Goal: Transaction & Acquisition: Purchase product/service

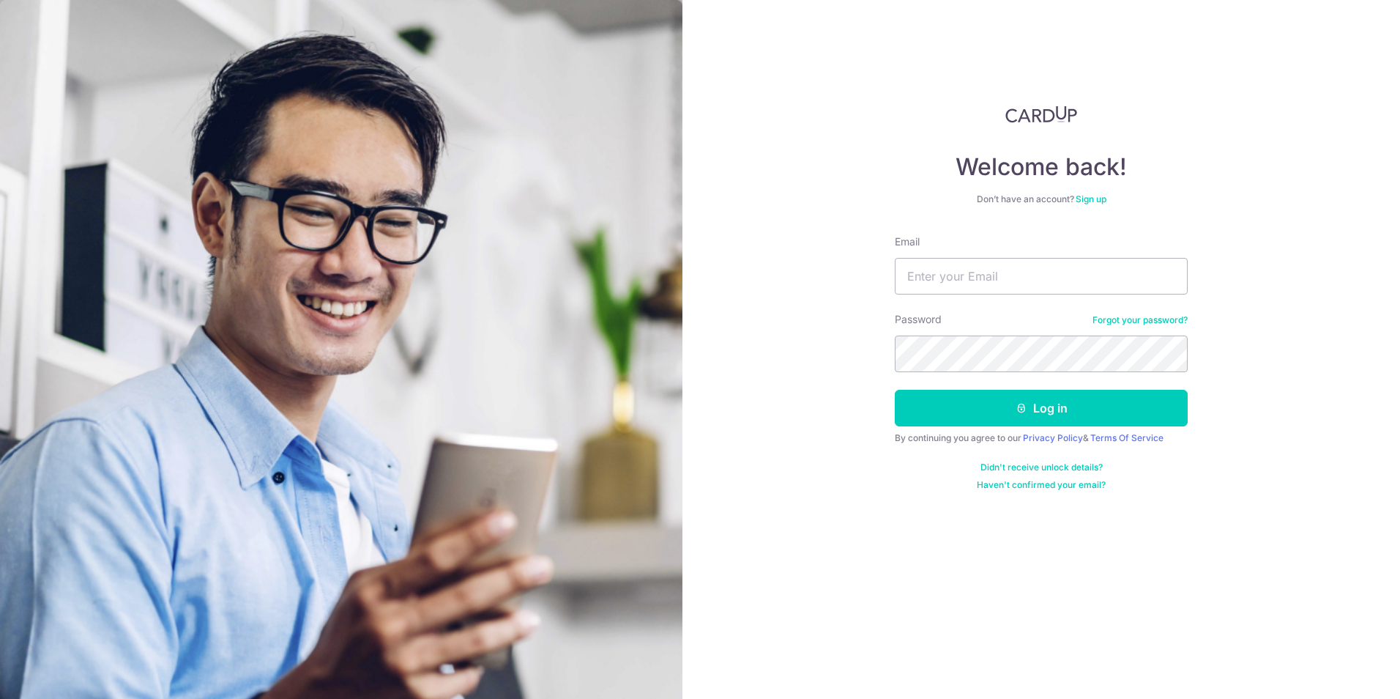
click at [977, 283] on input "Email" at bounding box center [1041, 276] width 293 height 37
type input "xtrime_kt@hotmail.com"
click at [895, 390] on button "Log in" at bounding box center [1041, 408] width 293 height 37
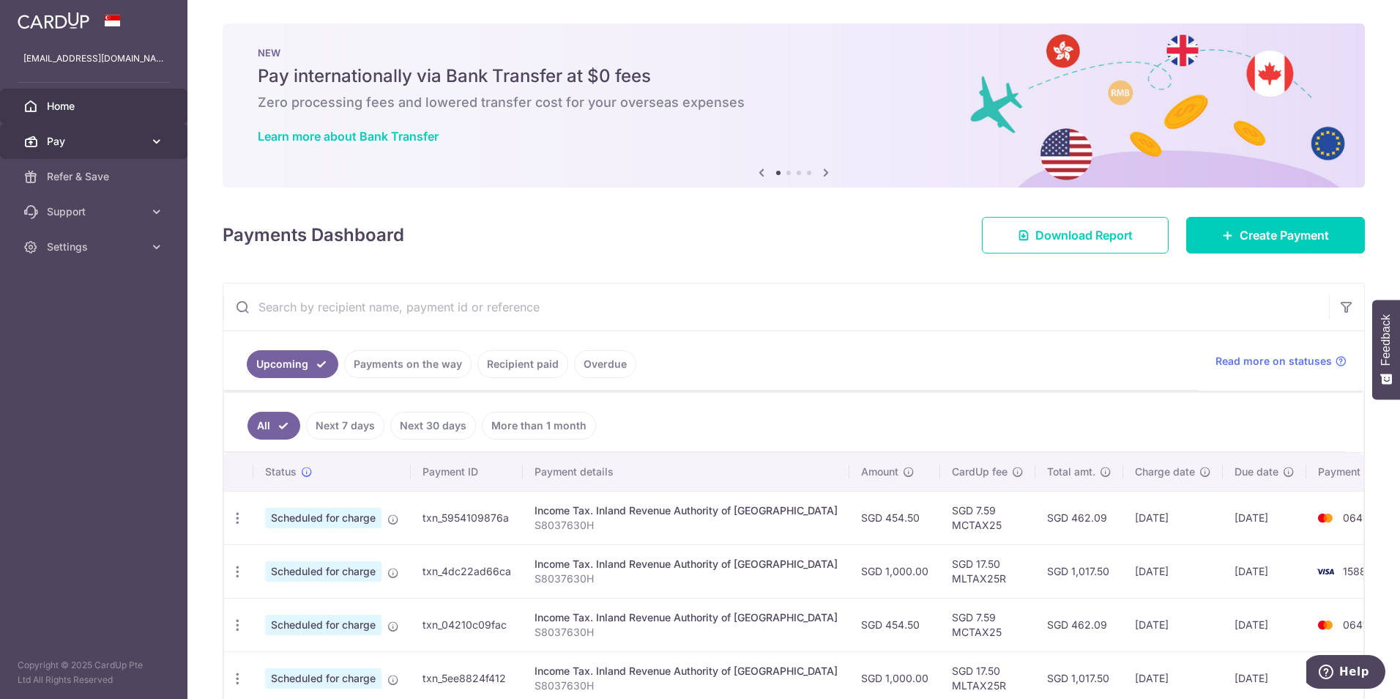
click at [147, 141] on link "Pay" at bounding box center [93, 141] width 187 height 35
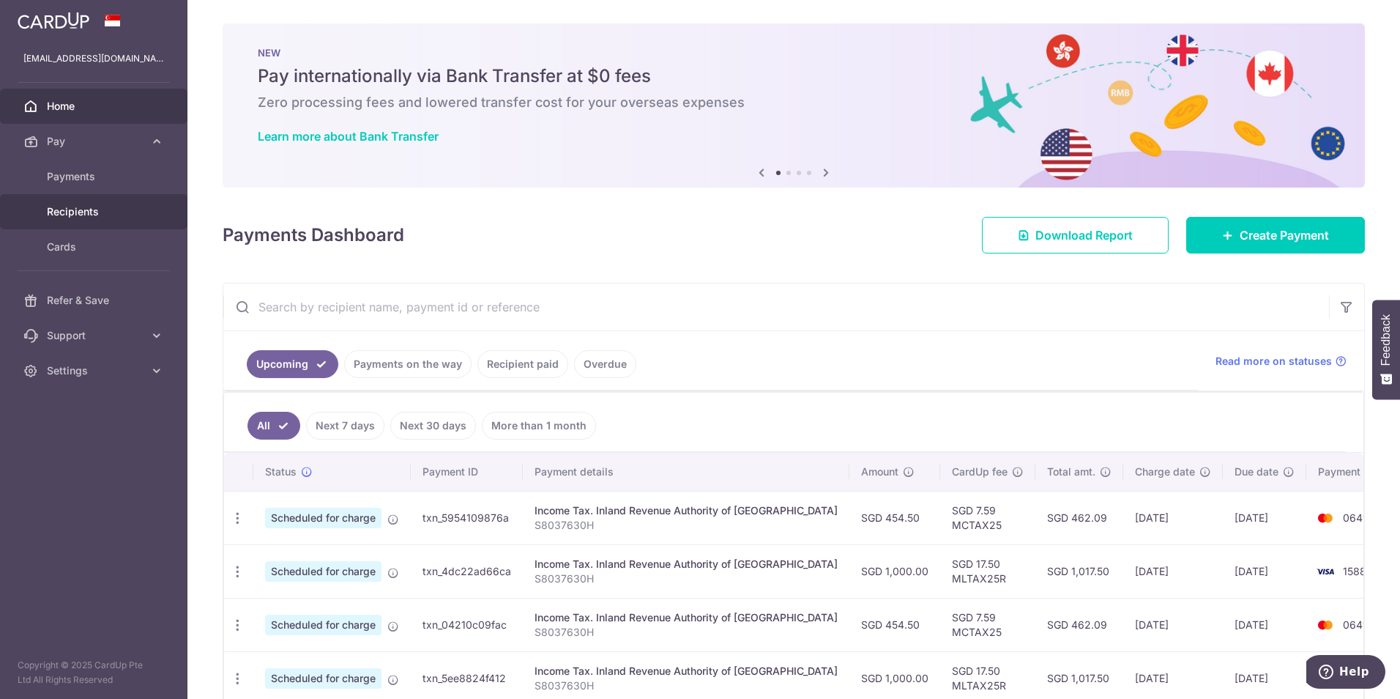
click at [65, 218] on span "Recipients" at bounding box center [95, 211] width 97 height 15
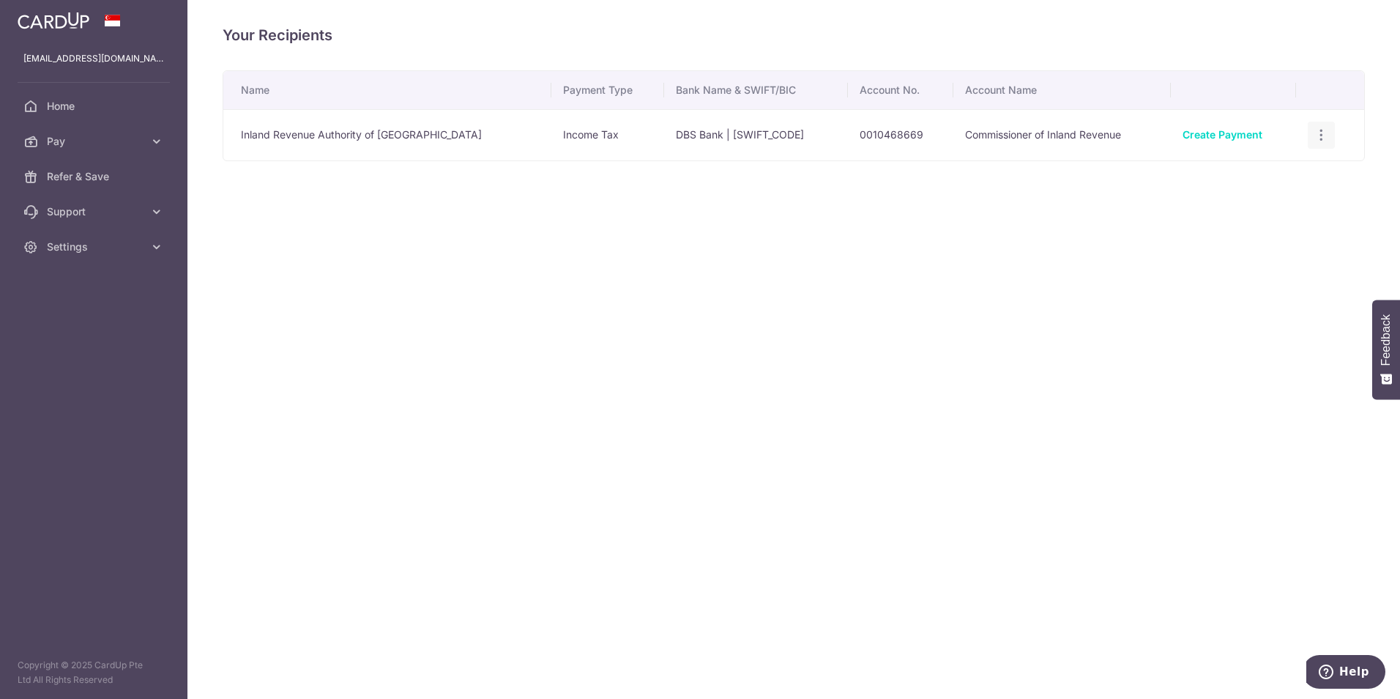
click at [1316, 139] on icon "button" at bounding box center [1321, 134] width 15 height 15
click at [773, 320] on div "Your Recipients Name Payment Type Bank Name & SWIFT/BIC Account No. Account Nam…" at bounding box center [793, 349] width 1213 height 699
click at [155, 148] on icon at bounding box center [156, 141] width 15 height 15
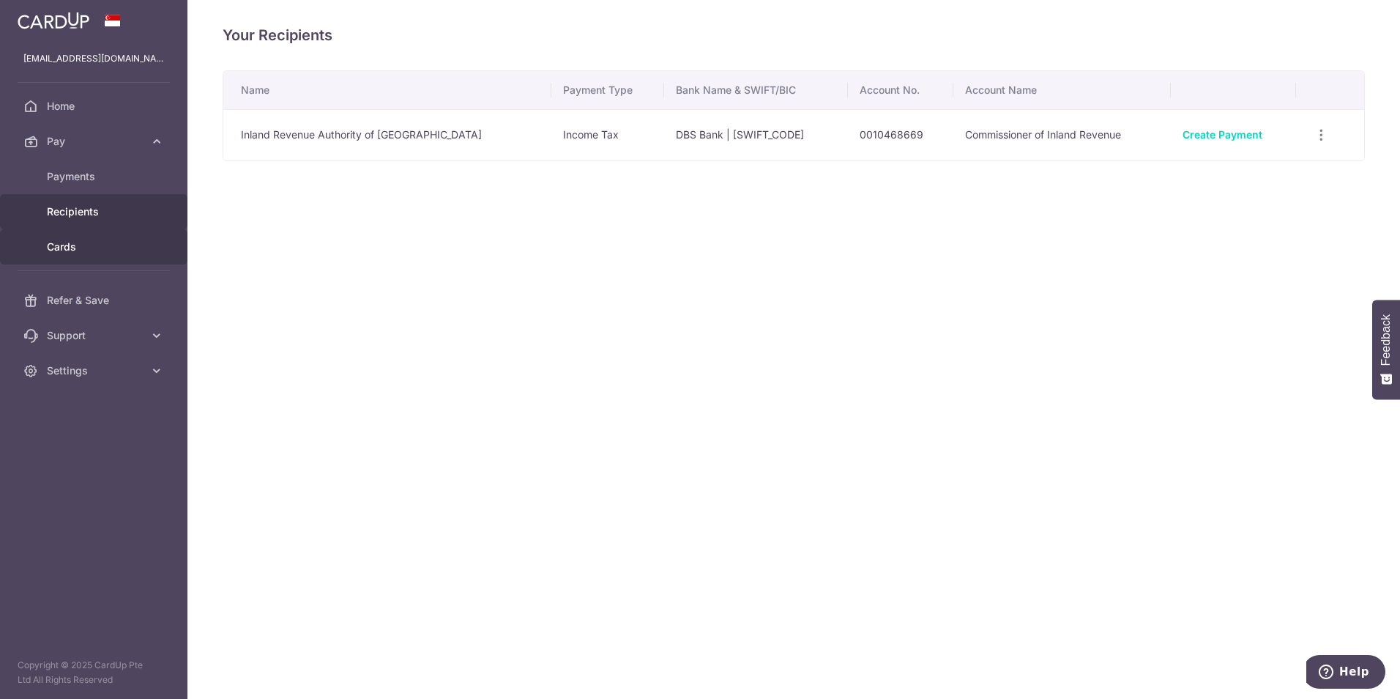
click at [61, 245] on span "Cards" at bounding box center [95, 246] width 97 height 15
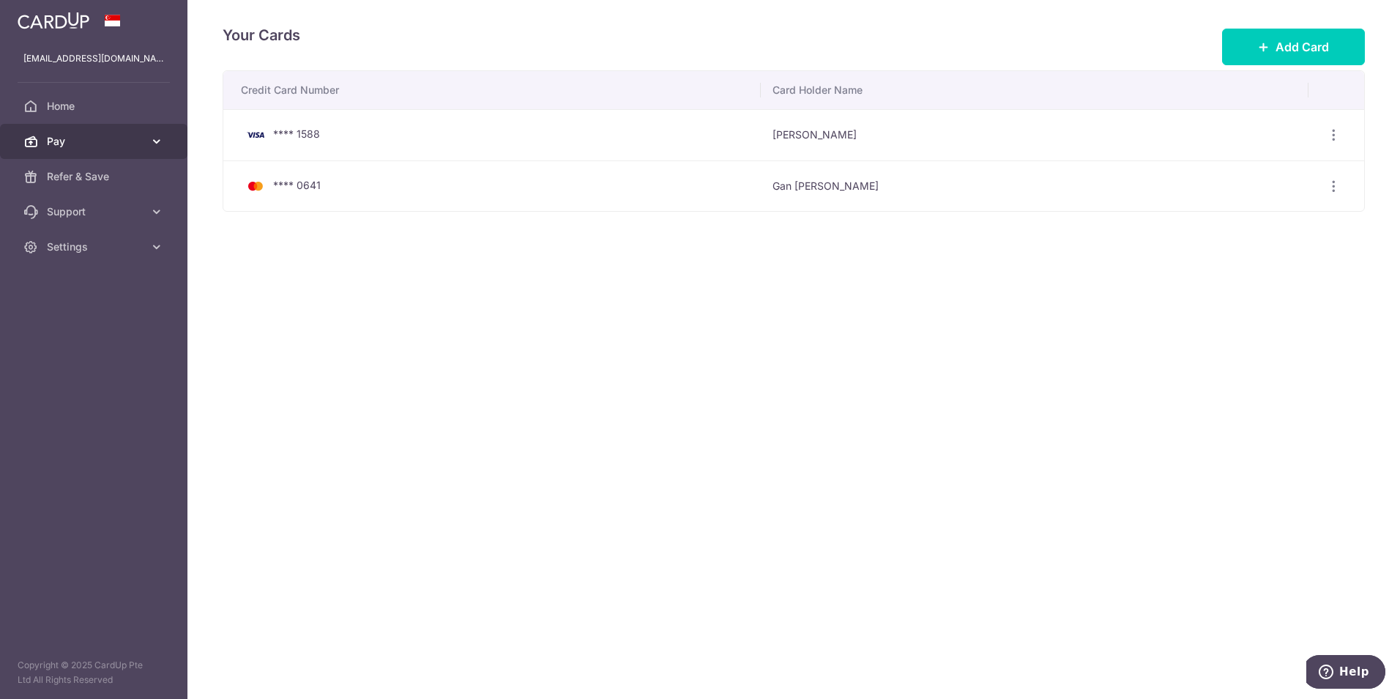
click at [159, 146] on icon at bounding box center [156, 141] width 15 height 15
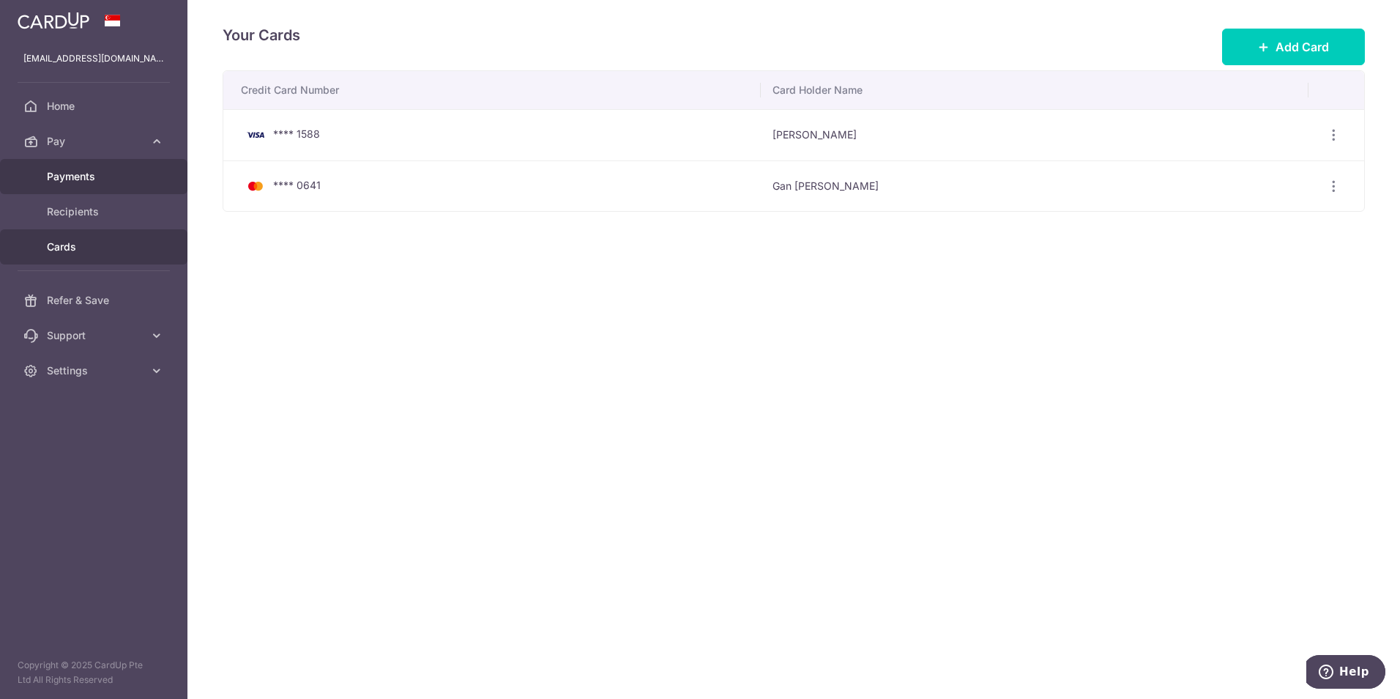
click at [59, 171] on span "Payments" at bounding box center [95, 176] width 97 height 15
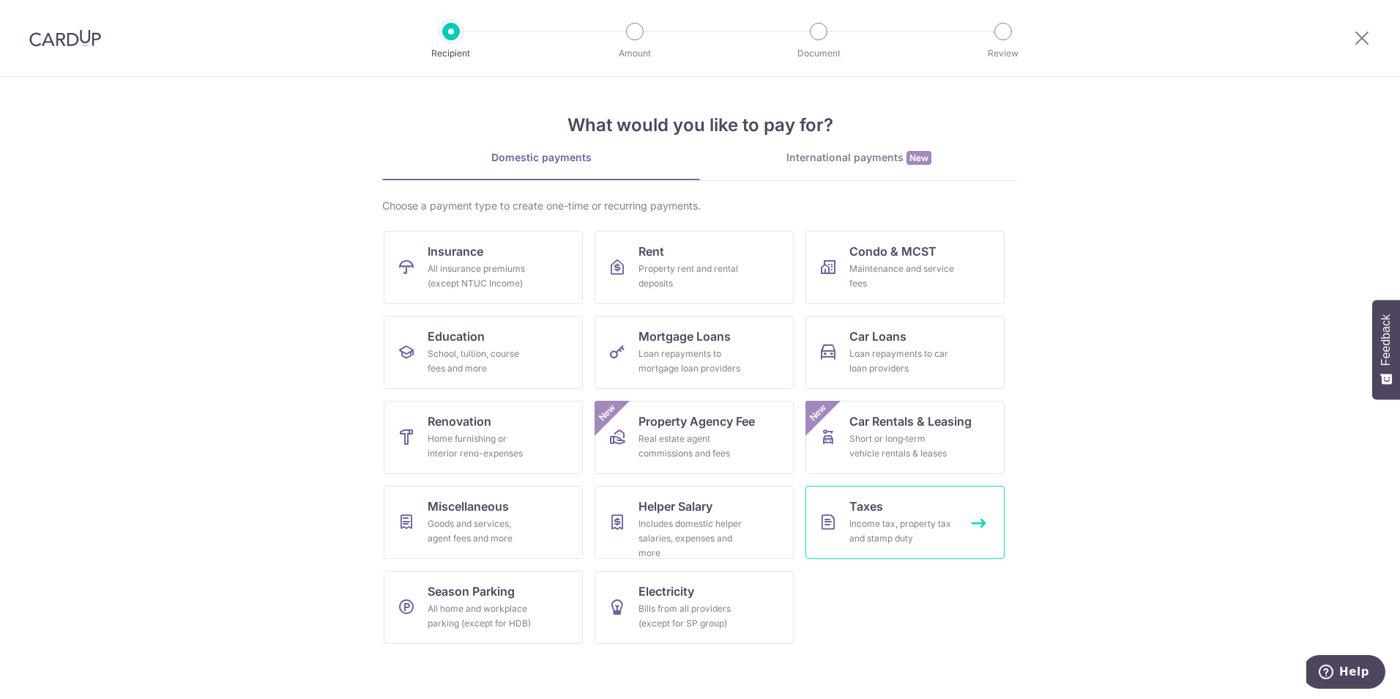
click at [914, 514] on link "Taxes Income tax, property tax and stamp duty" at bounding box center [904, 521] width 199 height 73
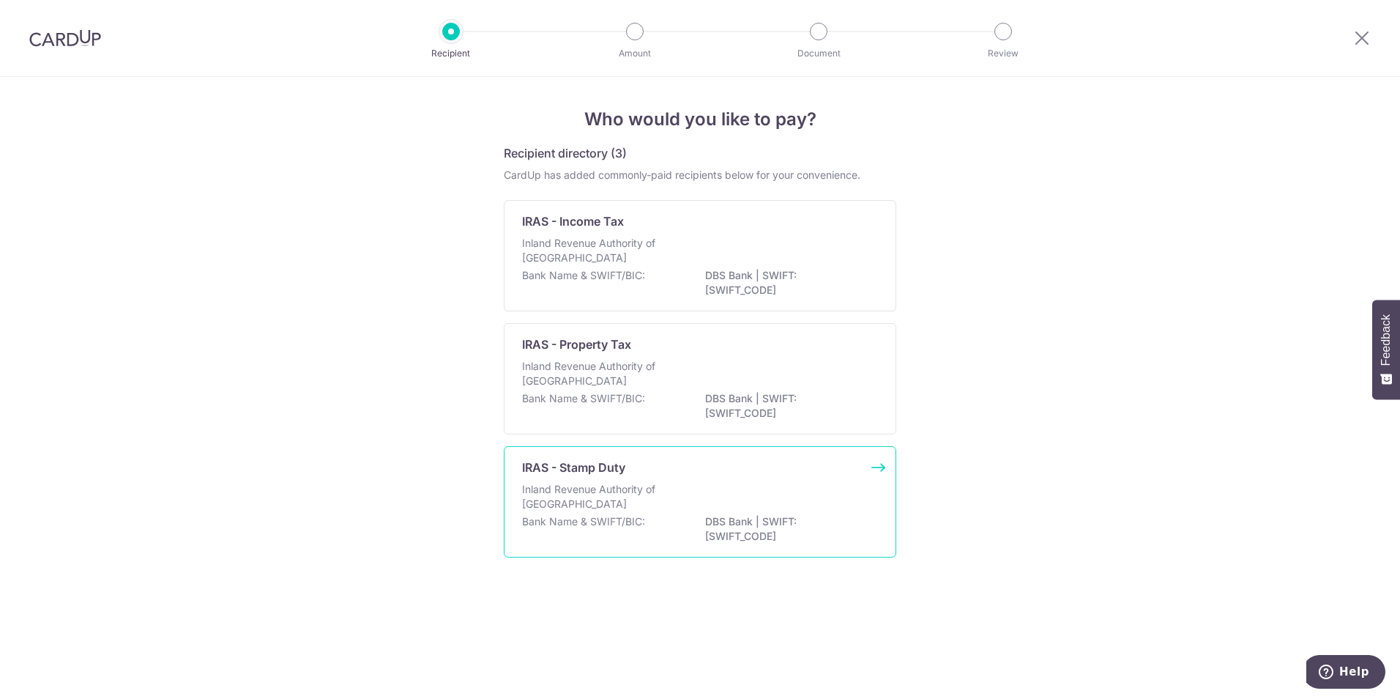
click at [632, 504] on p "Inland Revenue Authority of [GEOGRAPHIC_DATA]" at bounding box center [599, 496] width 155 height 29
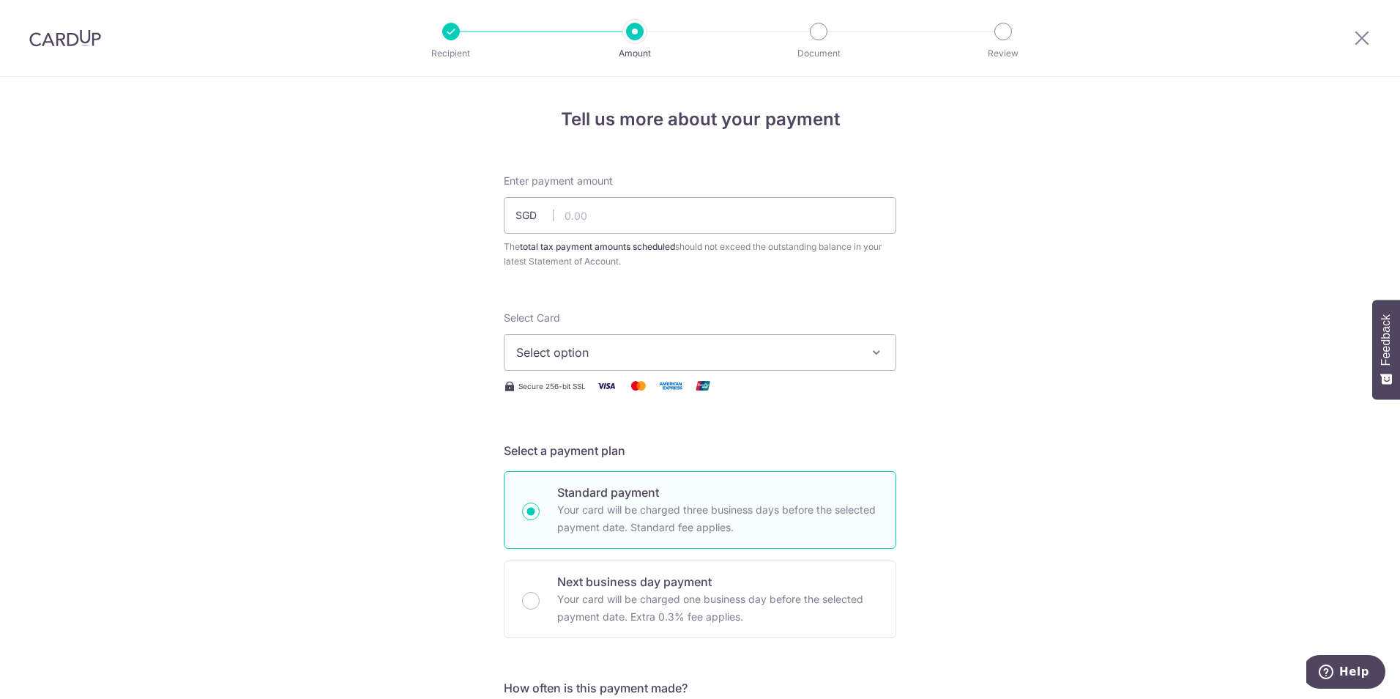
click at [554, 344] on span "Select option" at bounding box center [686, 352] width 341 height 18
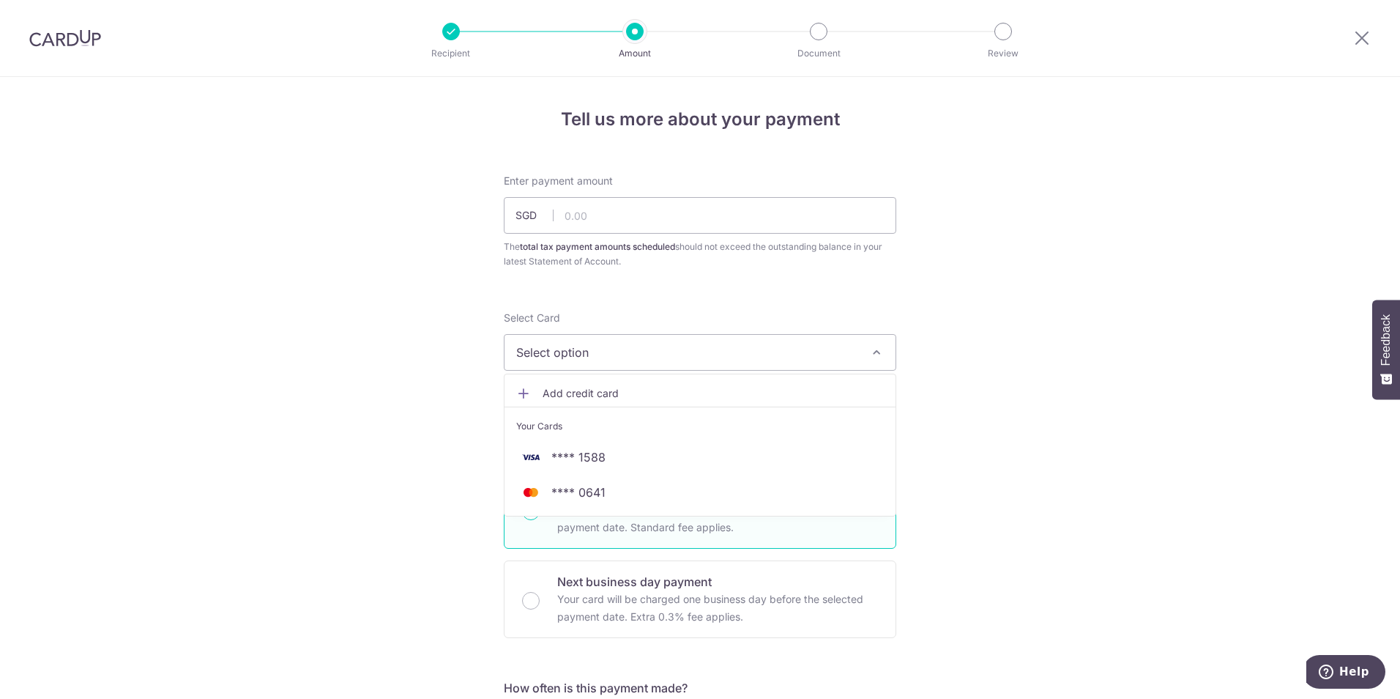
click at [554, 344] on span "Select option" at bounding box center [686, 352] width 341 height 18
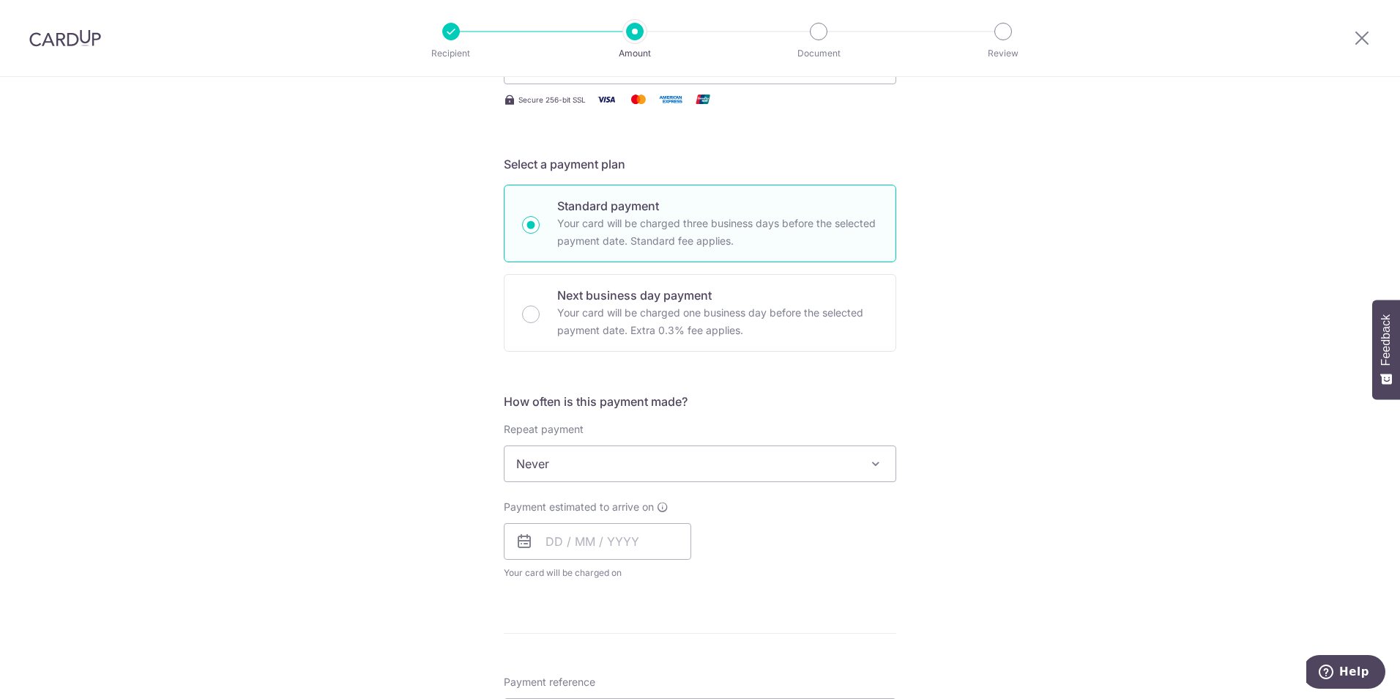
scroll to position [293, 0]
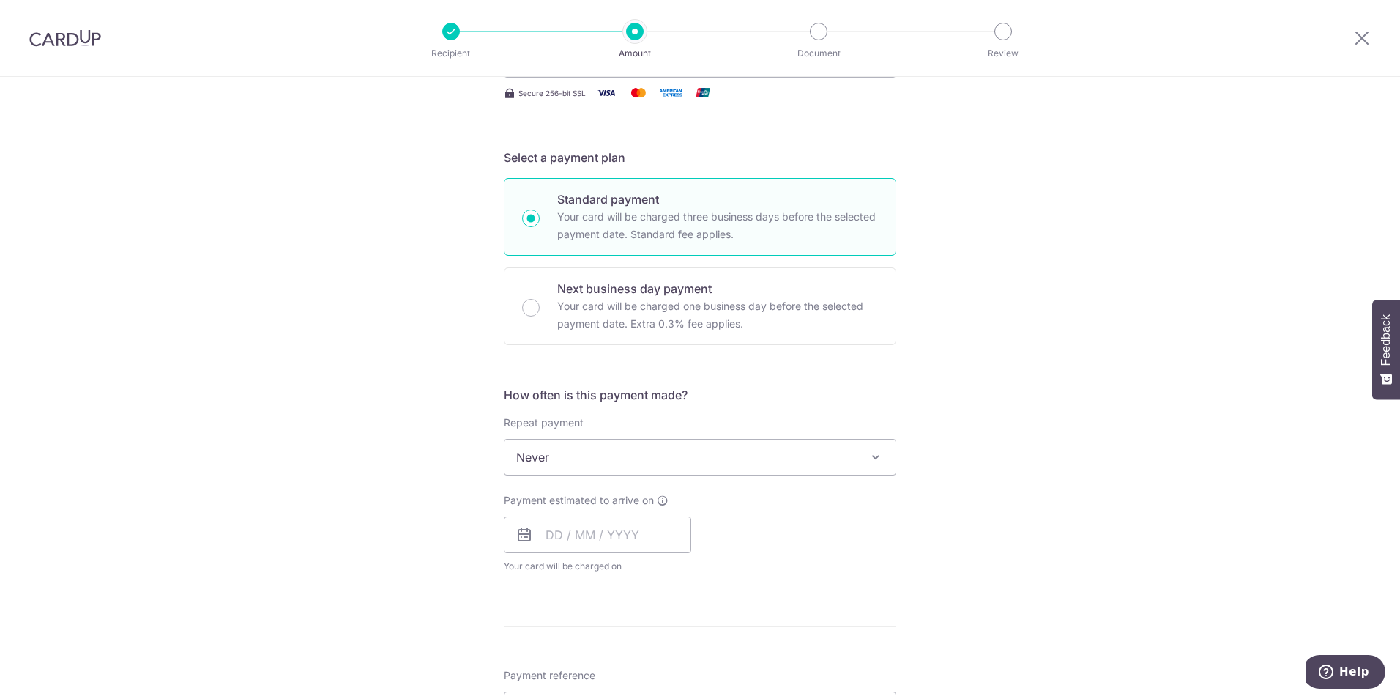
click at [565, 458] on span "Never" at bounding box center [700, 456] width 391 height 35
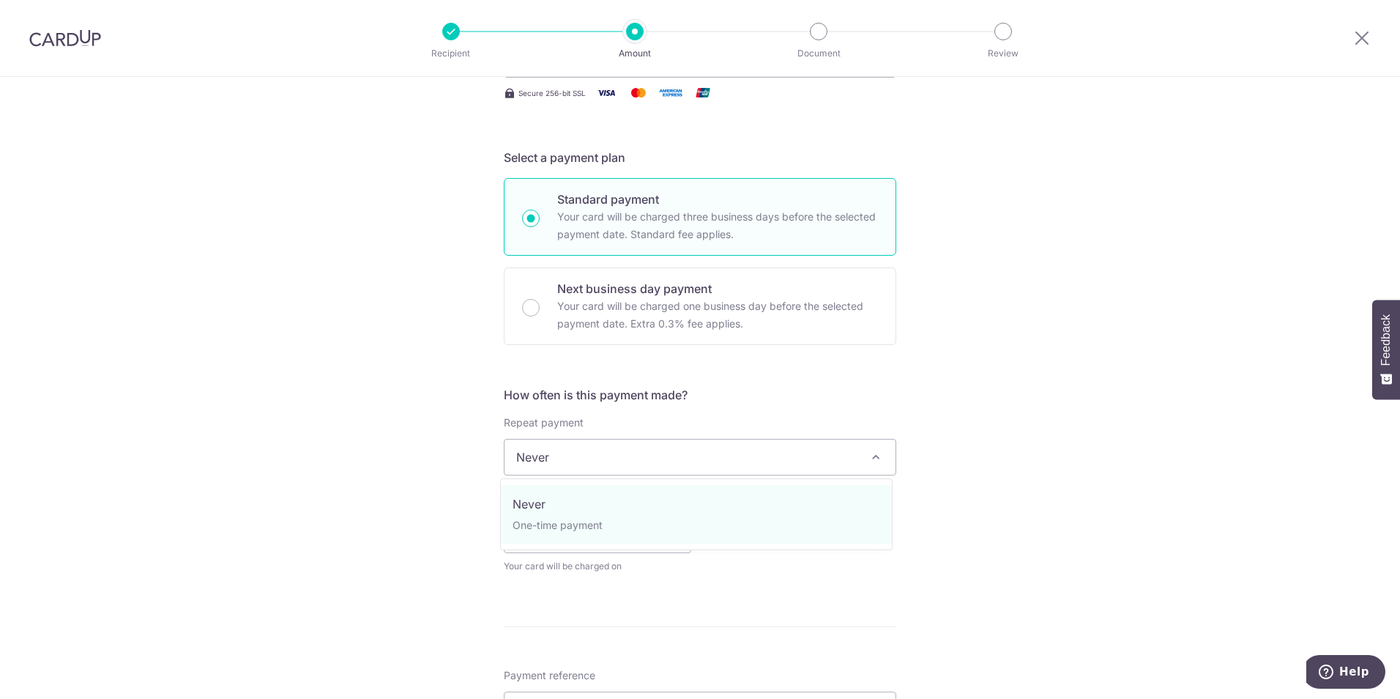
click at [565, 458] on span "Never" at bounding box center [700, 456] width 391 height 35
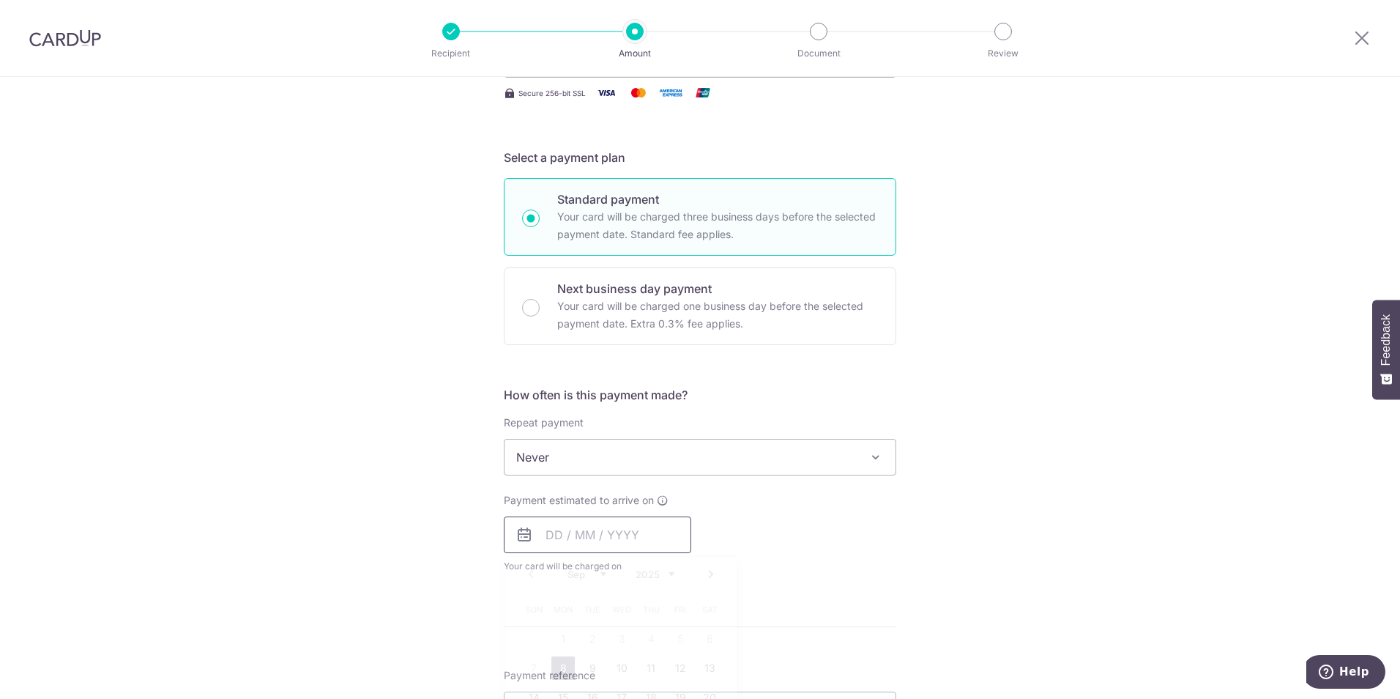
click at [575, 540] on input "text" at bounding box center [597, 534] width 187 height 37
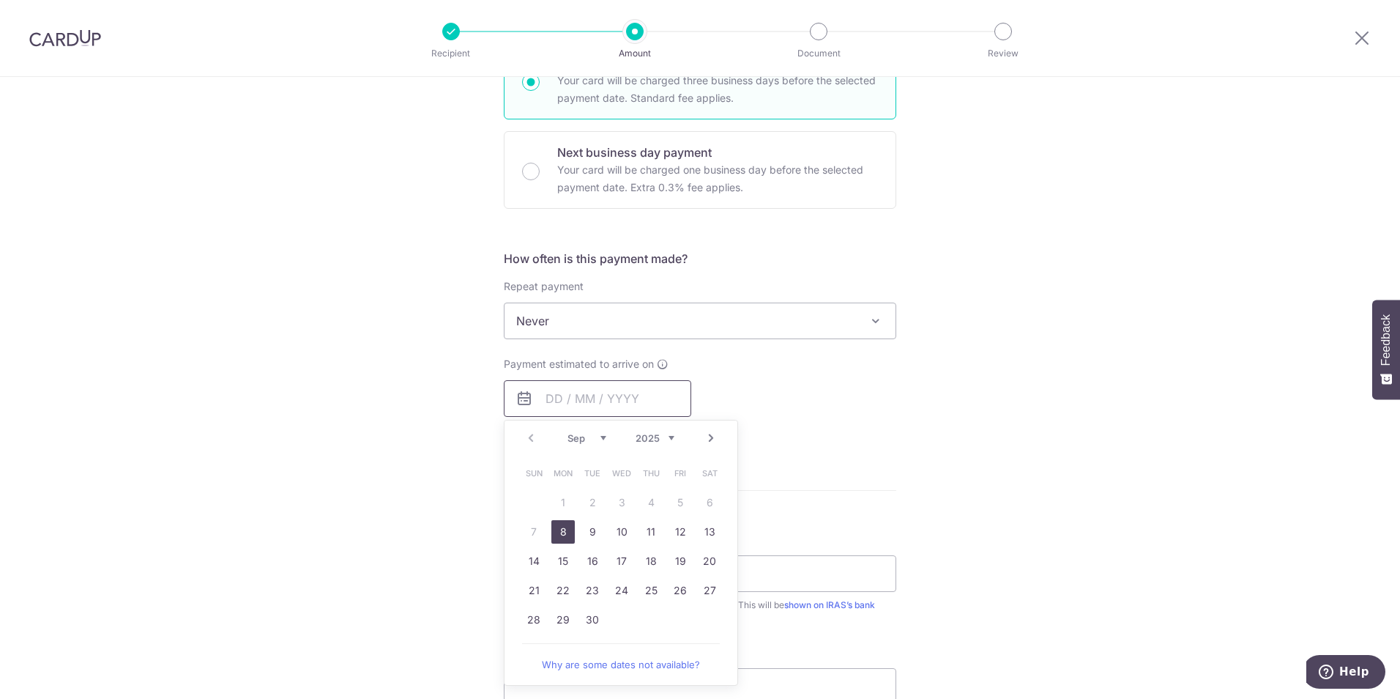
scroll to position [439, 0]
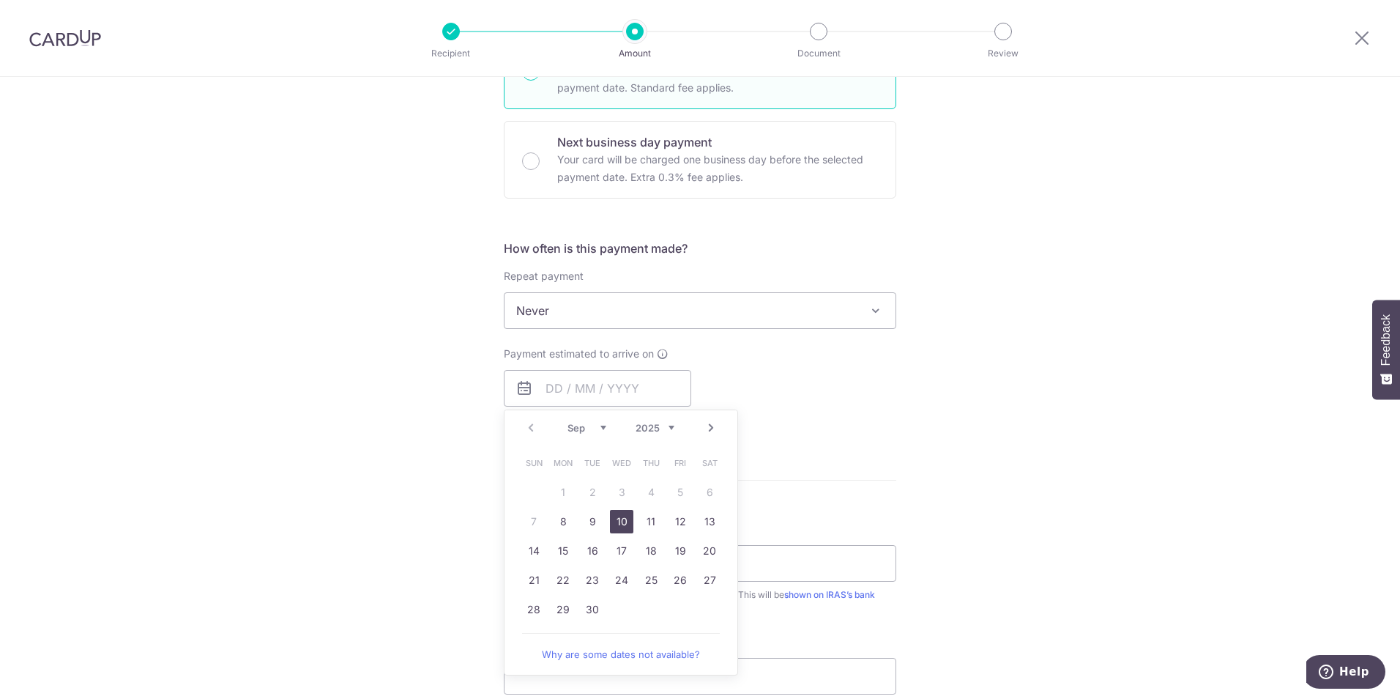
click at [619, 525] on link "10" at bounding box center [621, 521] width 23 height 23
type input "[DATE]"
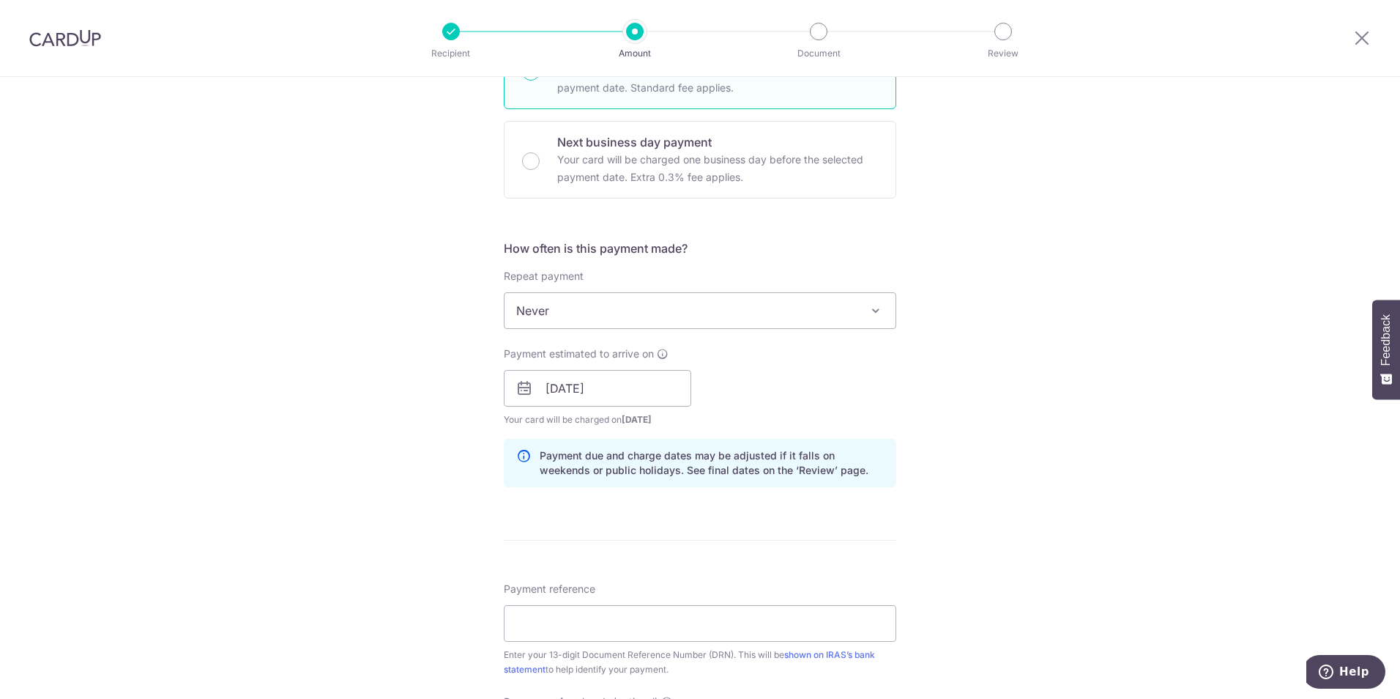
scroll to position [586, 0]
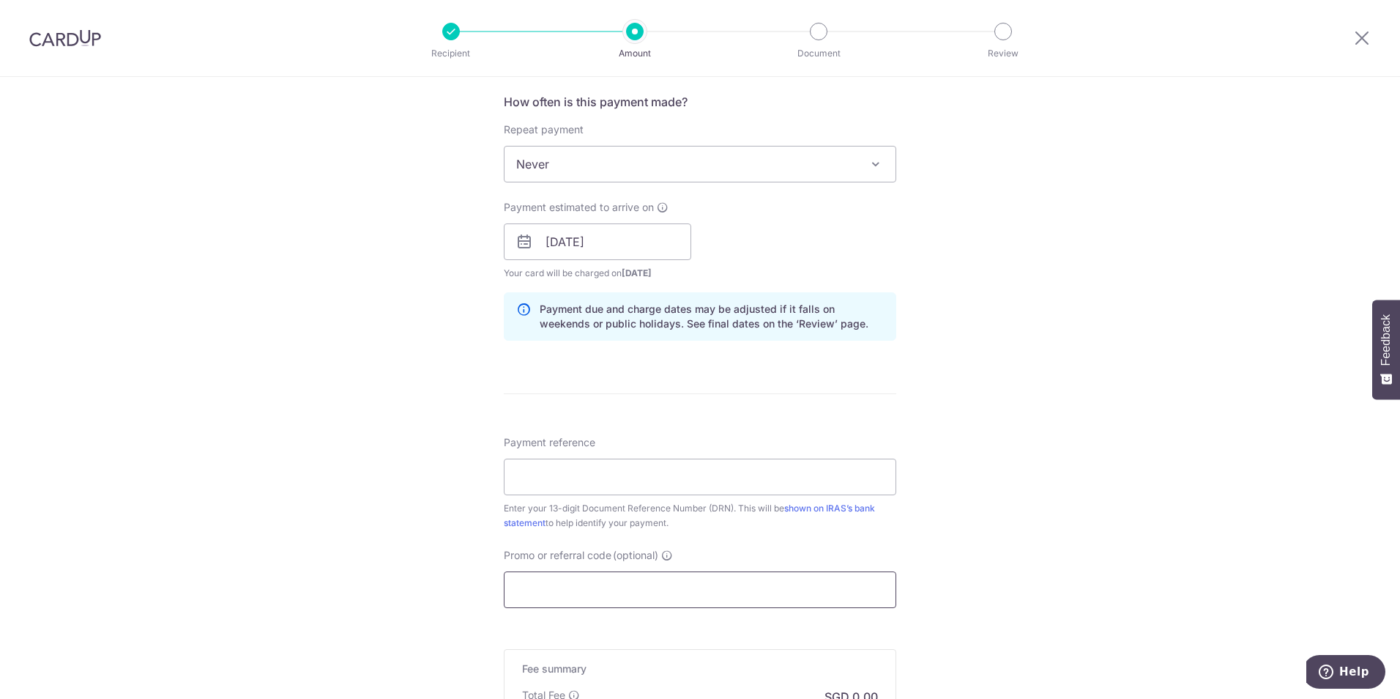
click at [601, 585] on input "Promo or referral code (optional)" at bounding box center [700, 589] width 392 height 37
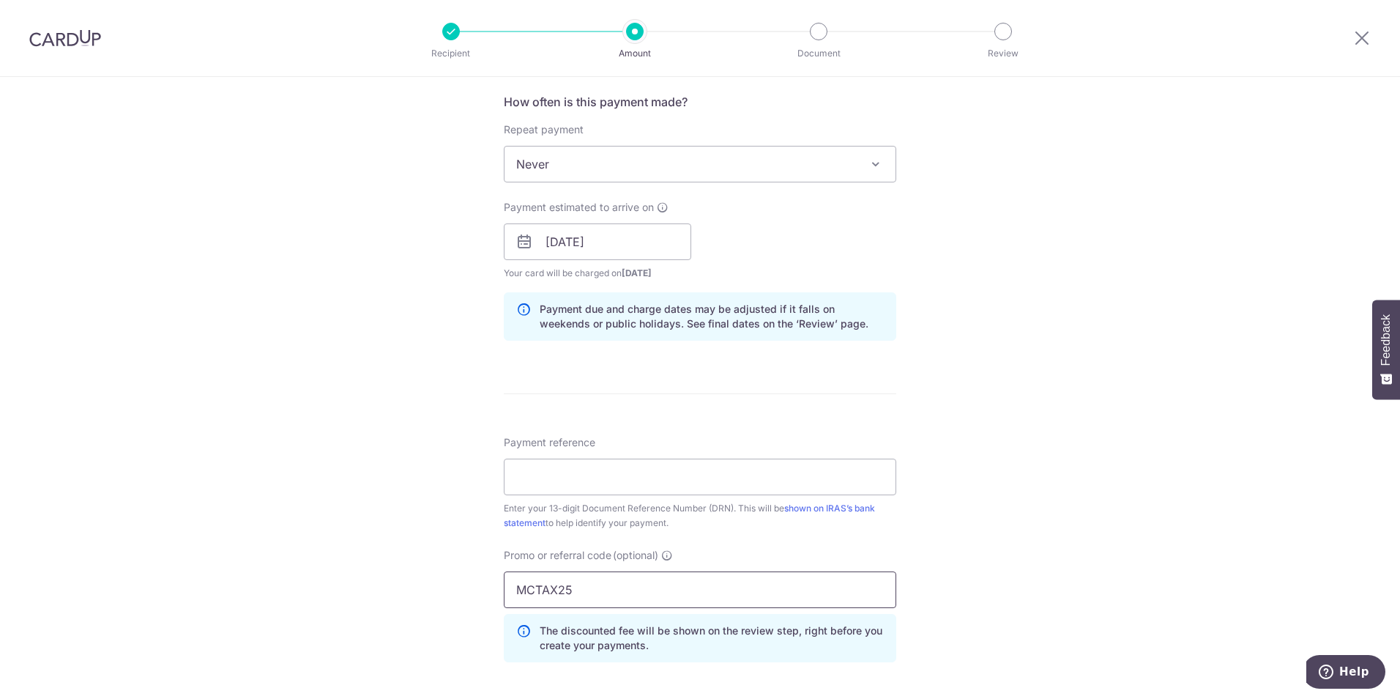
type input "MCTAX25"
click at [633, 417] on form "Enter payment amount SGD The total tax payment amounts scheduled should not exc…" at bounding box center [700, 248] width 392 height 1320
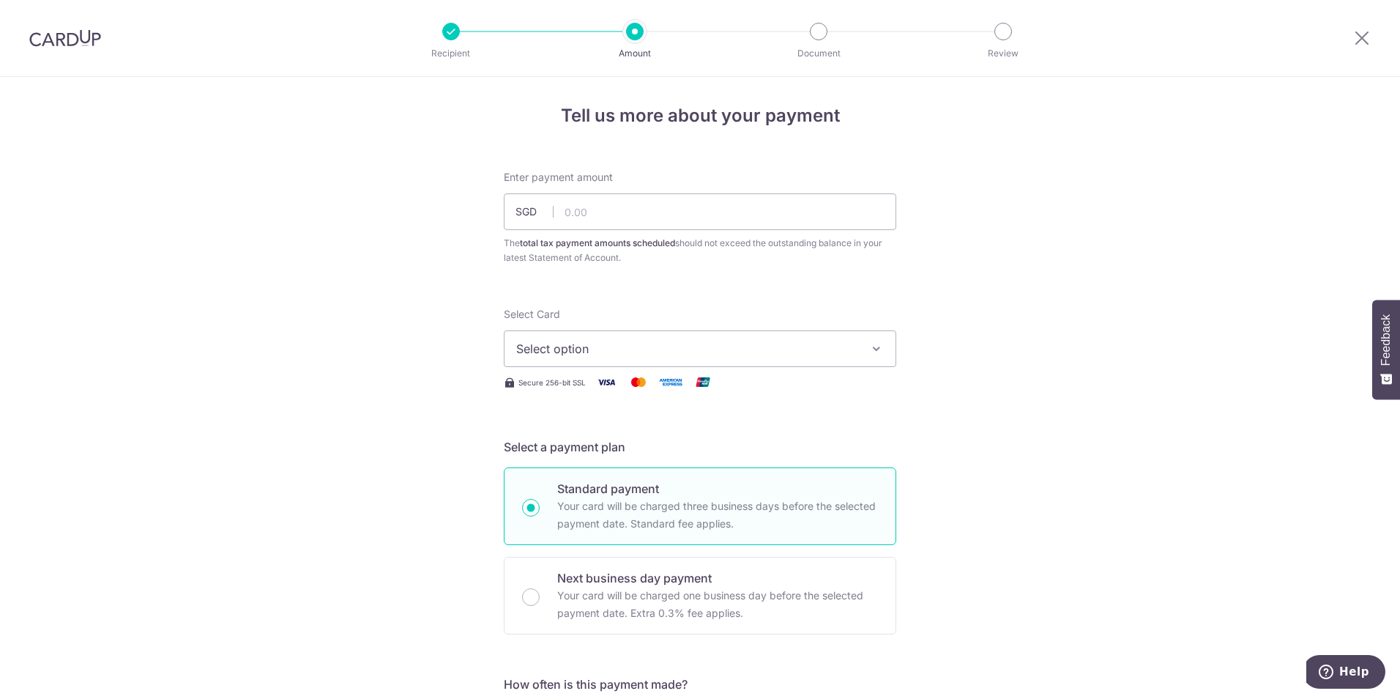
scroll to position [0, 0]
click at [642, 215] on input "text" at bounding box center [700, 215] width 392 height 37
type input "96,000.00"
click at [662, 267] on div "The total tax payment amounts scheduled should not exceed the outstanding balan…" at bounding box center [700, 253] width 392 height 29
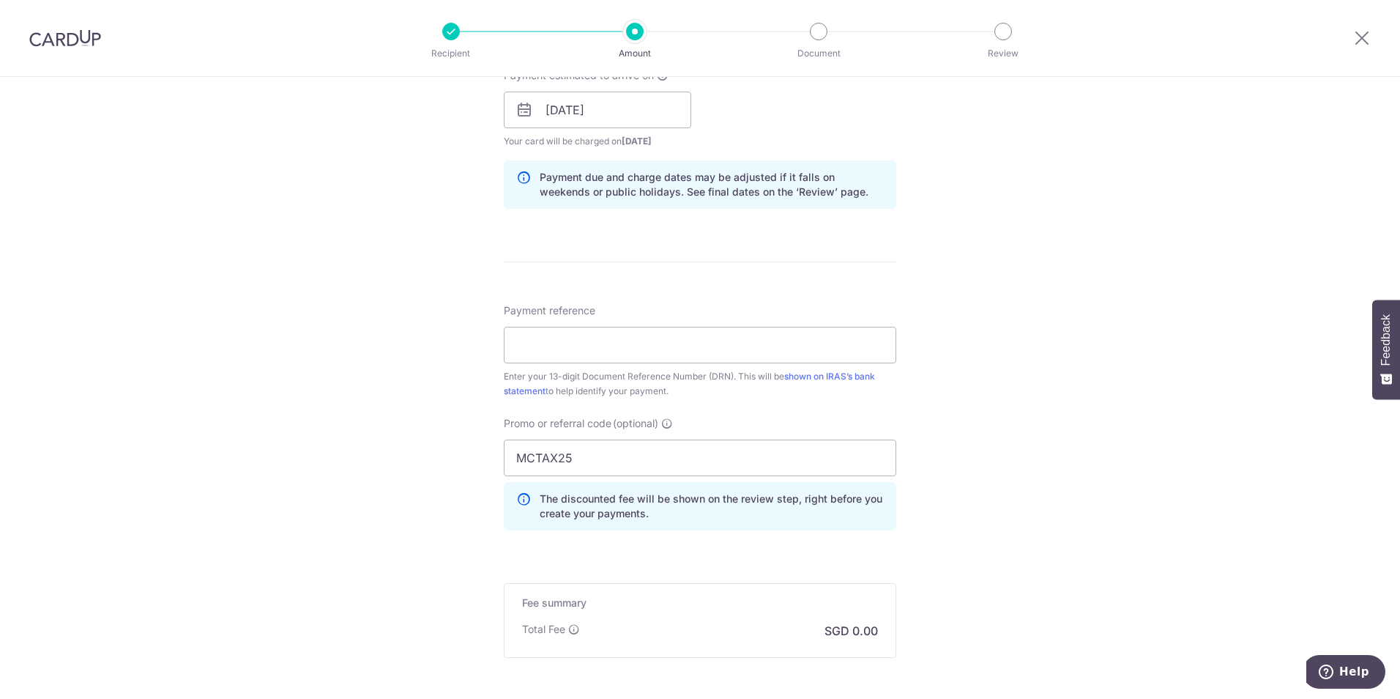
scroll to position [864, 0]
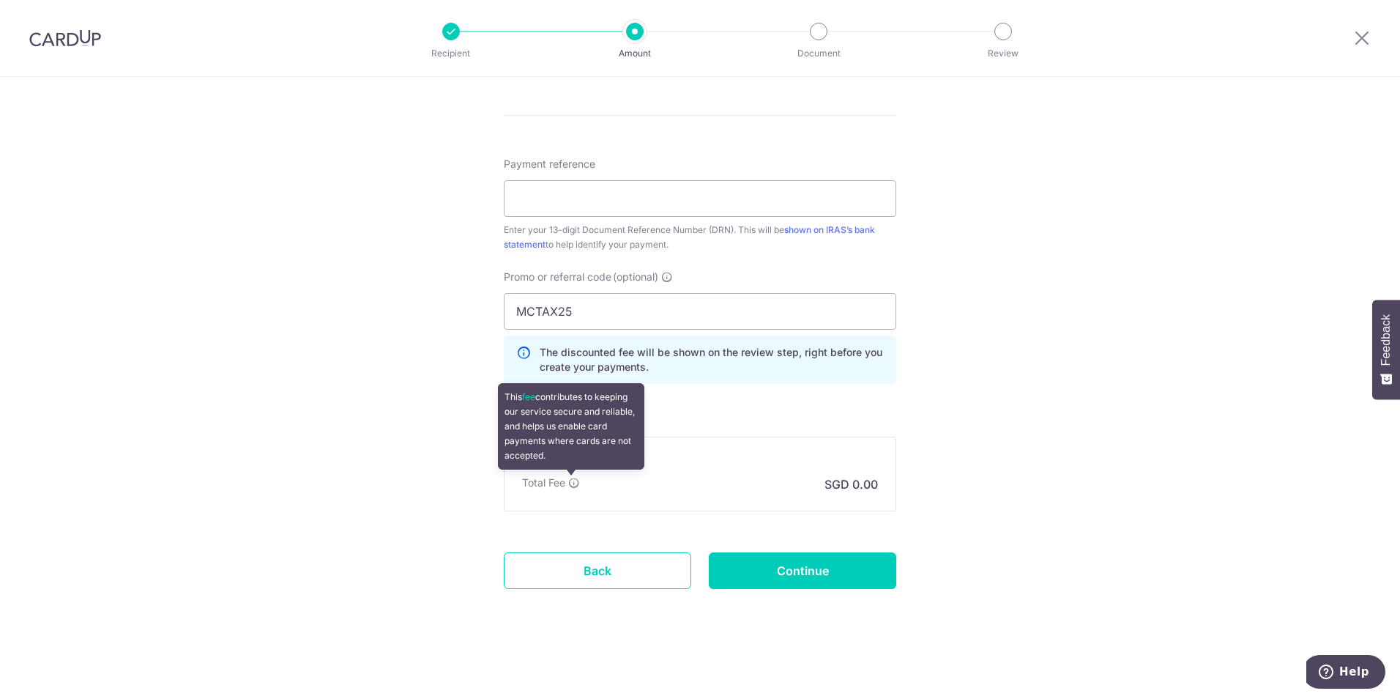
click at [573, 483] on icon at bounding box center [574, 483] width 12 height 12
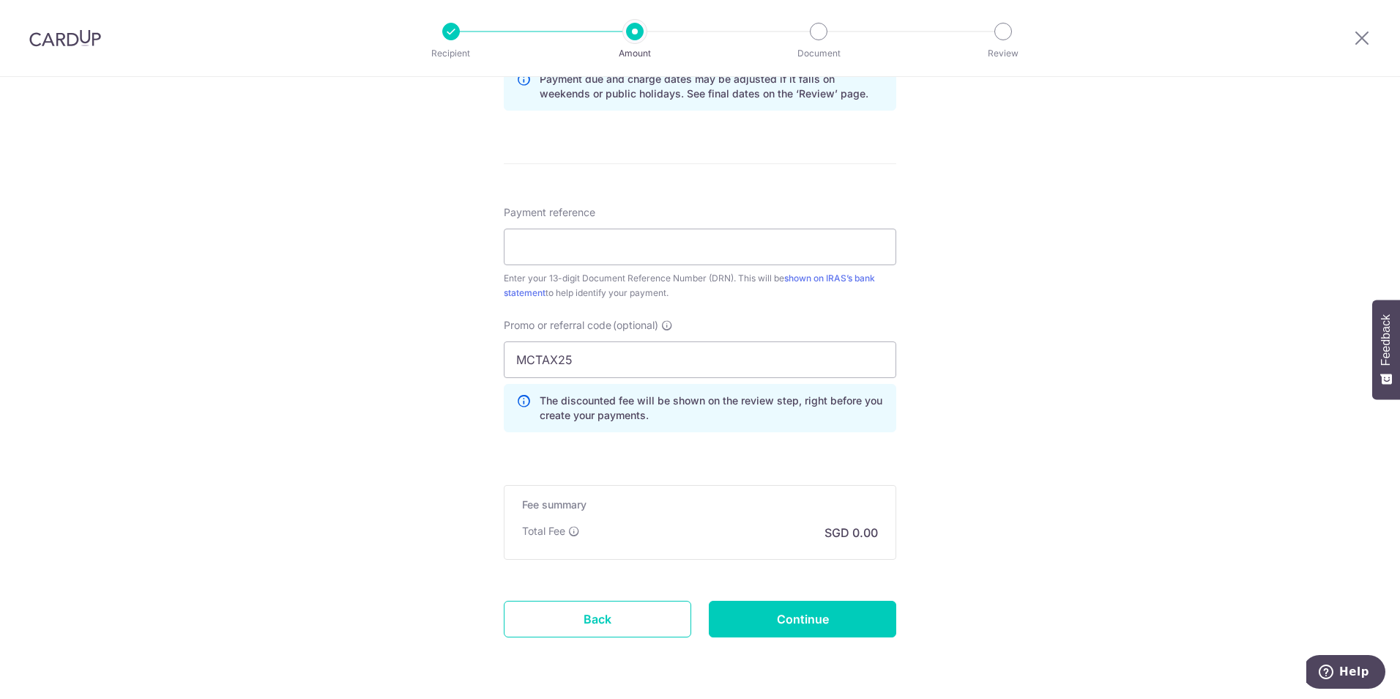
scroll to position [791, 0]
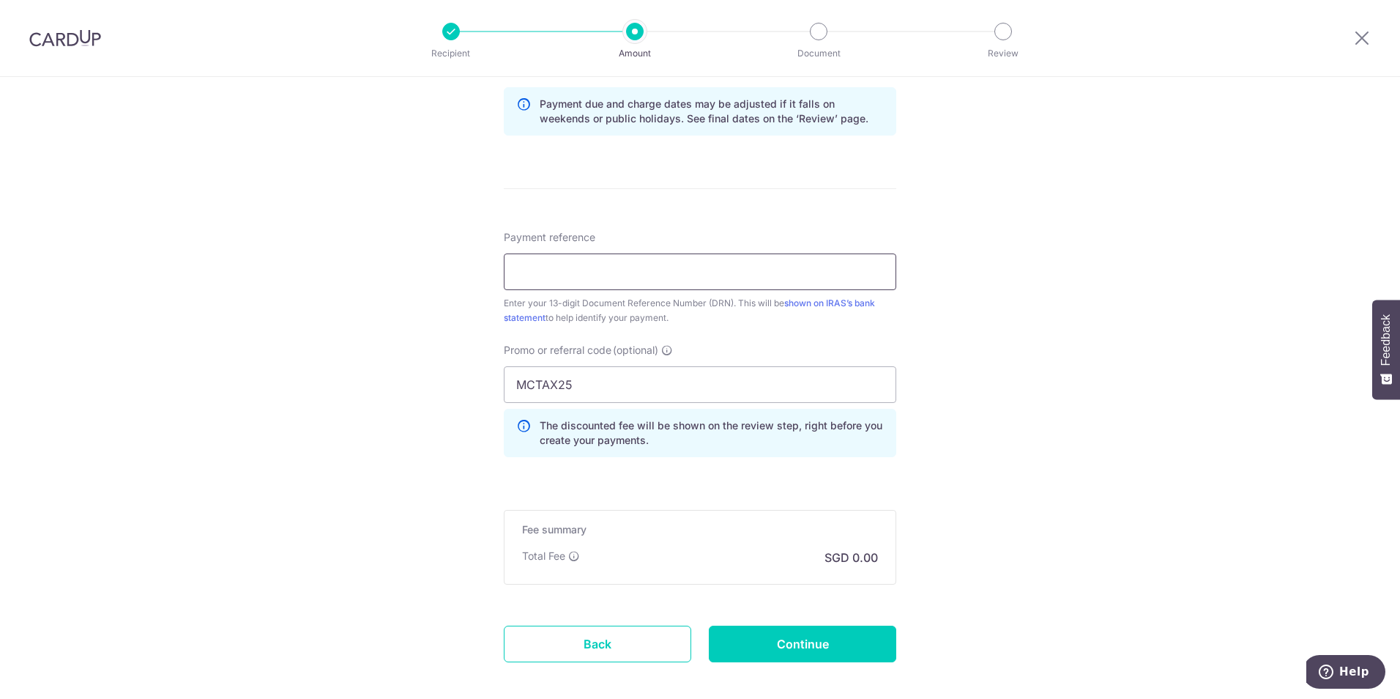
click at [659, 278] on input "Payment reference" at bounding box center [700, 271] width 392 height 37
type input "1234567894561"
click at [948, 468] on div "Tell us more about your payment Enter payment amount SGD 96,000.00 96000.00 The…" at bounding box center [700, 29] width 1400 height 1486
click at [822, 632] on input "Continue" at bounding box center [802, 643] width 187 height 37
type input "Create Schedule"
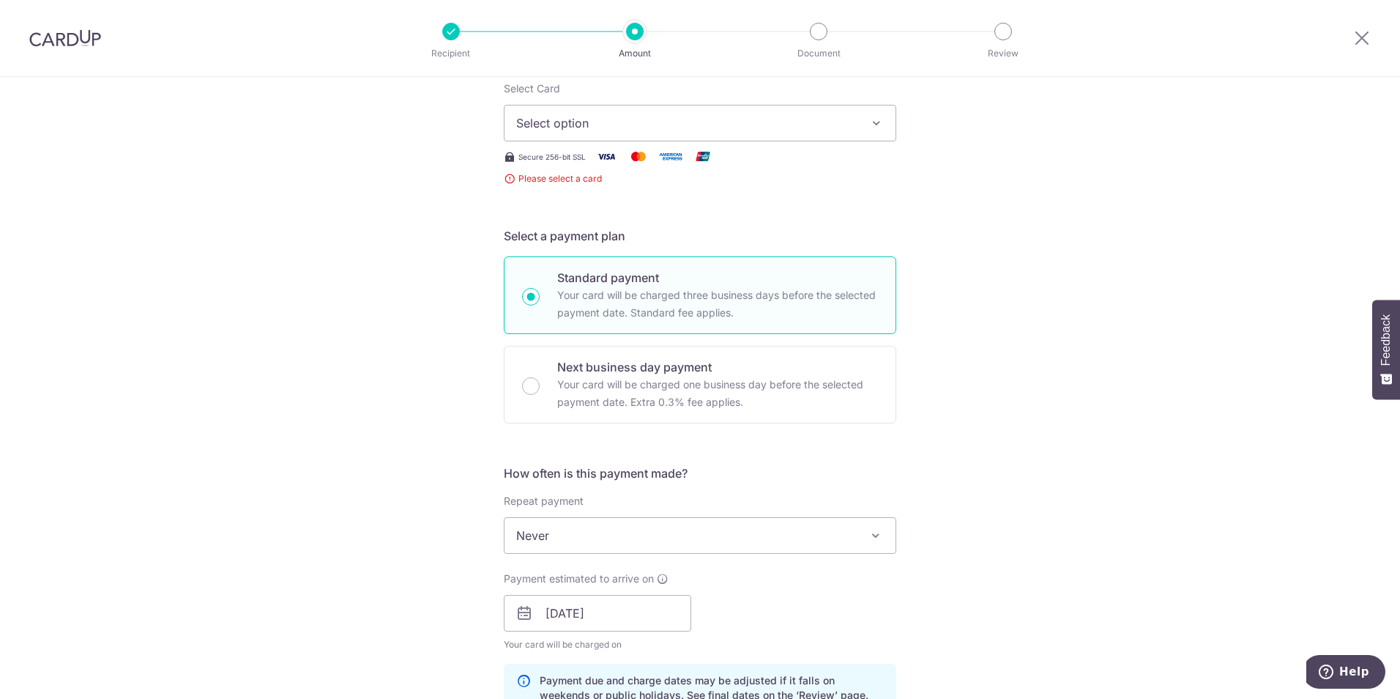
scroll to position [31, 0]
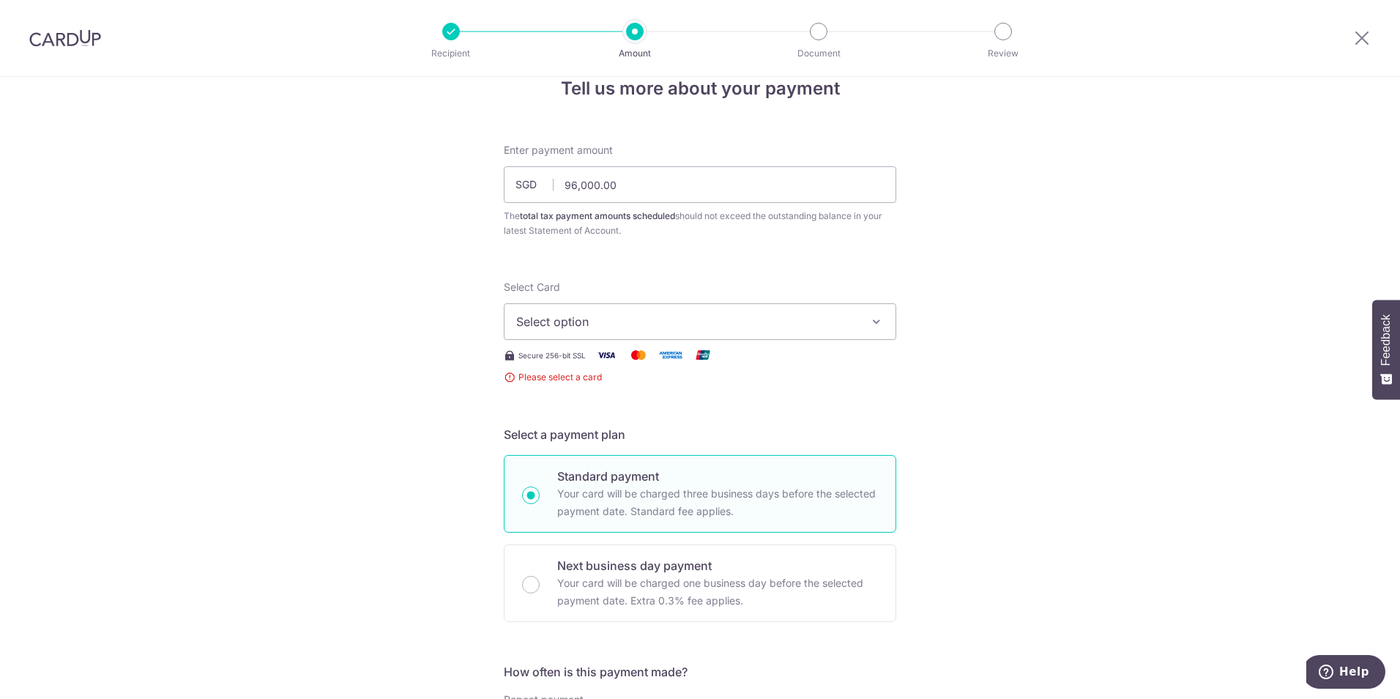
click at [619, 330] on span "Select option" at bounding box center [686, 322] width 341 height 18
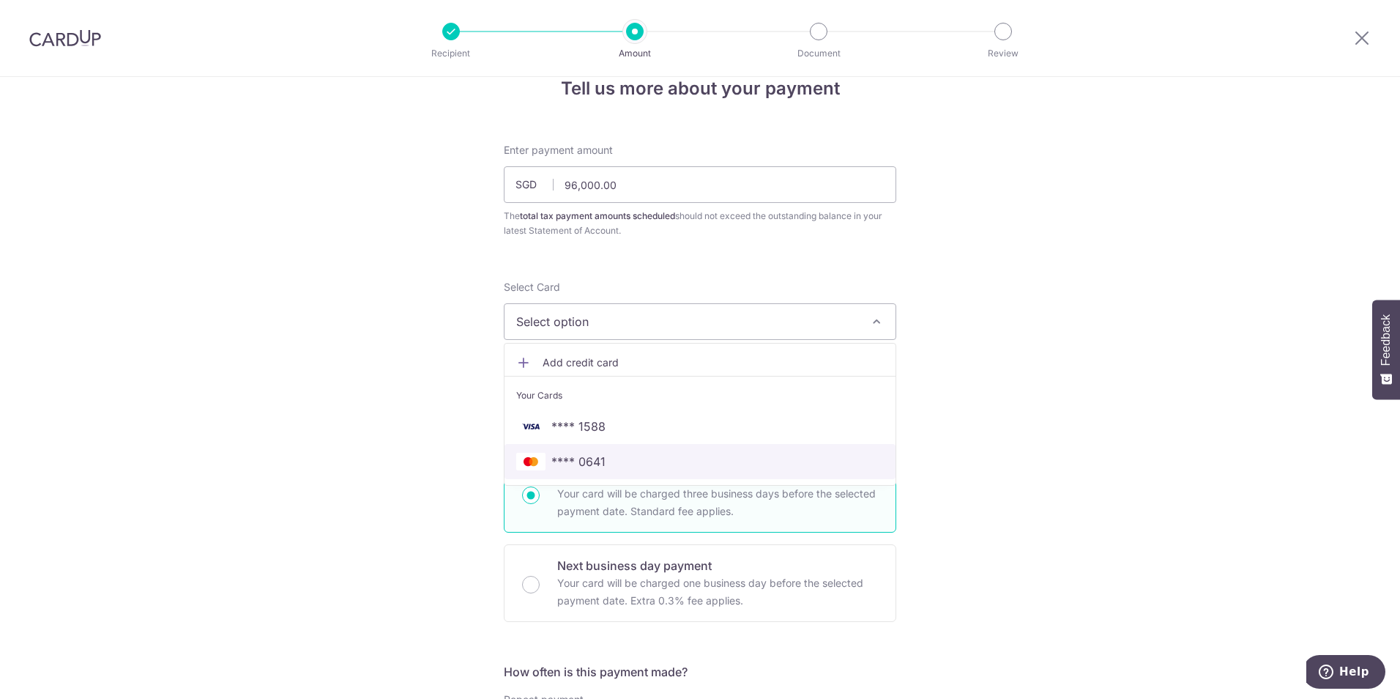
click at [600, 455] on span "**** 0641" at bounding box center [578, 462] width 54 height 18
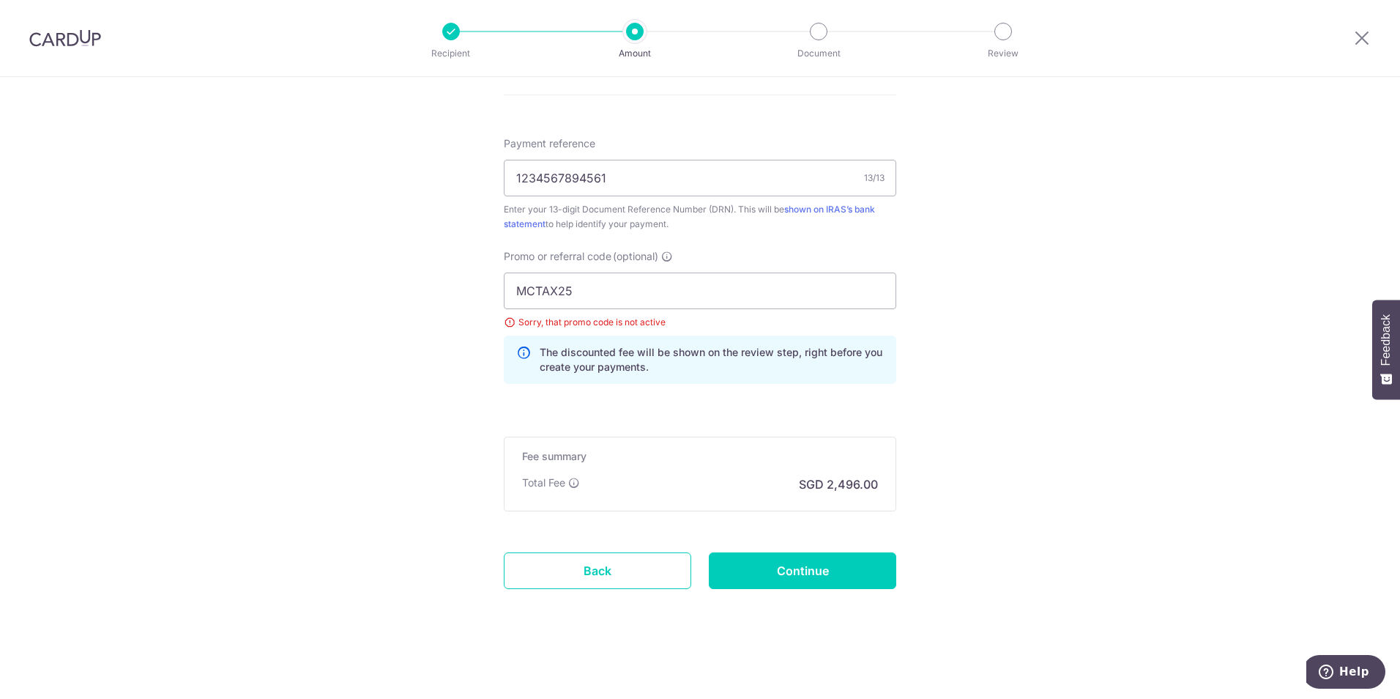
scroll to position [811, 0]
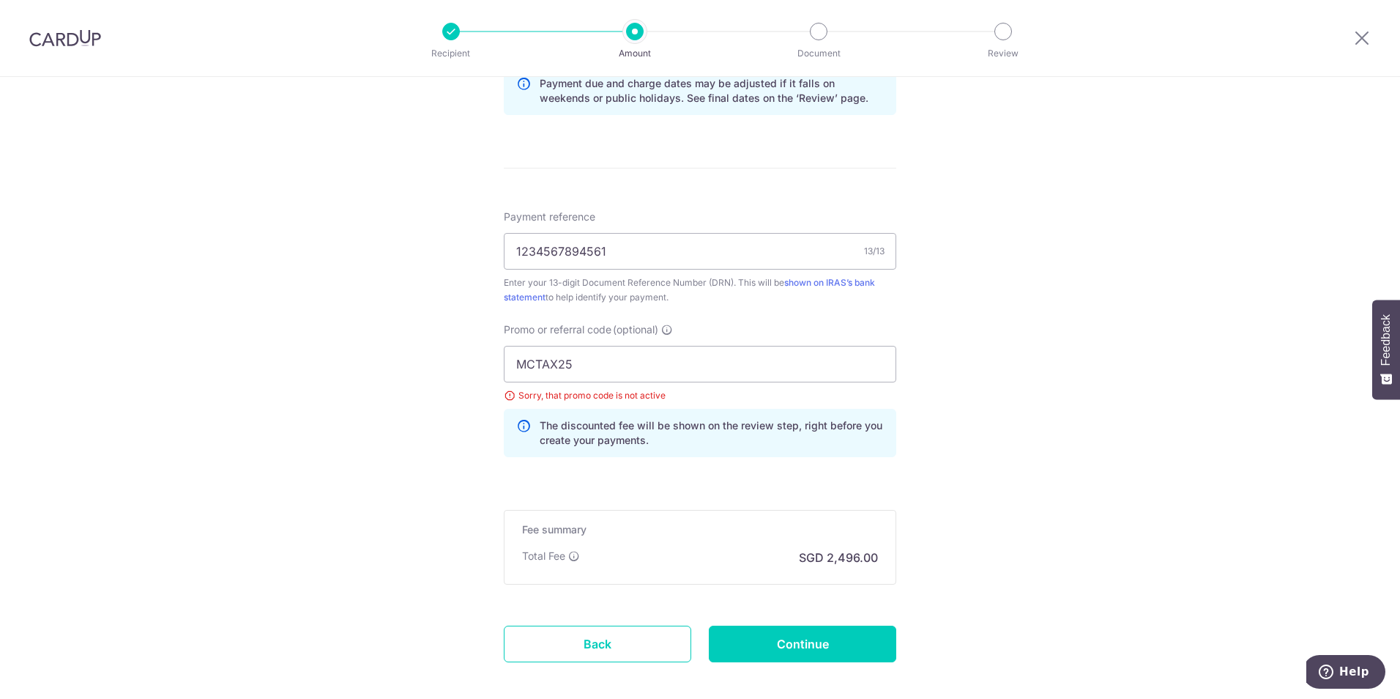
click at [1047, 440] on div "Tell us more about your payment Enter payment amount SGD 96,000.00 96000.00 The…" at bounding box center [700, 19] width 1400 height 1506
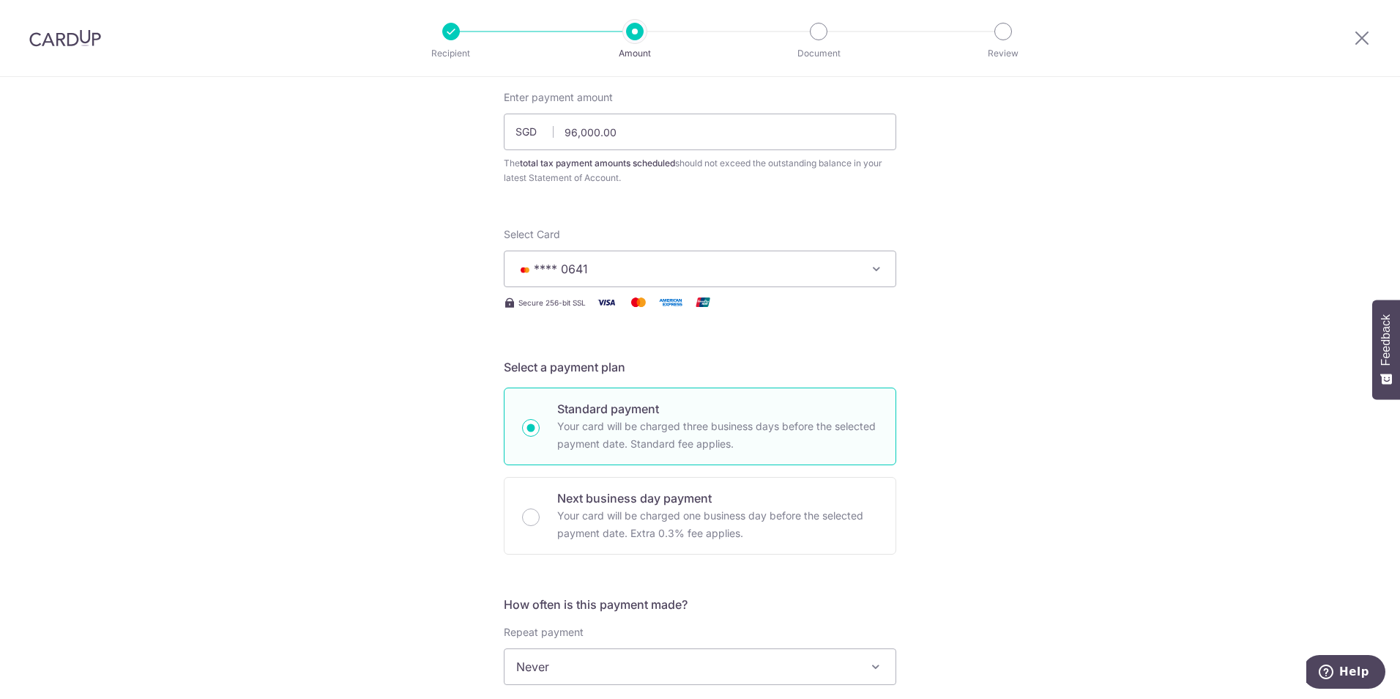
scroll to position [0, 0]
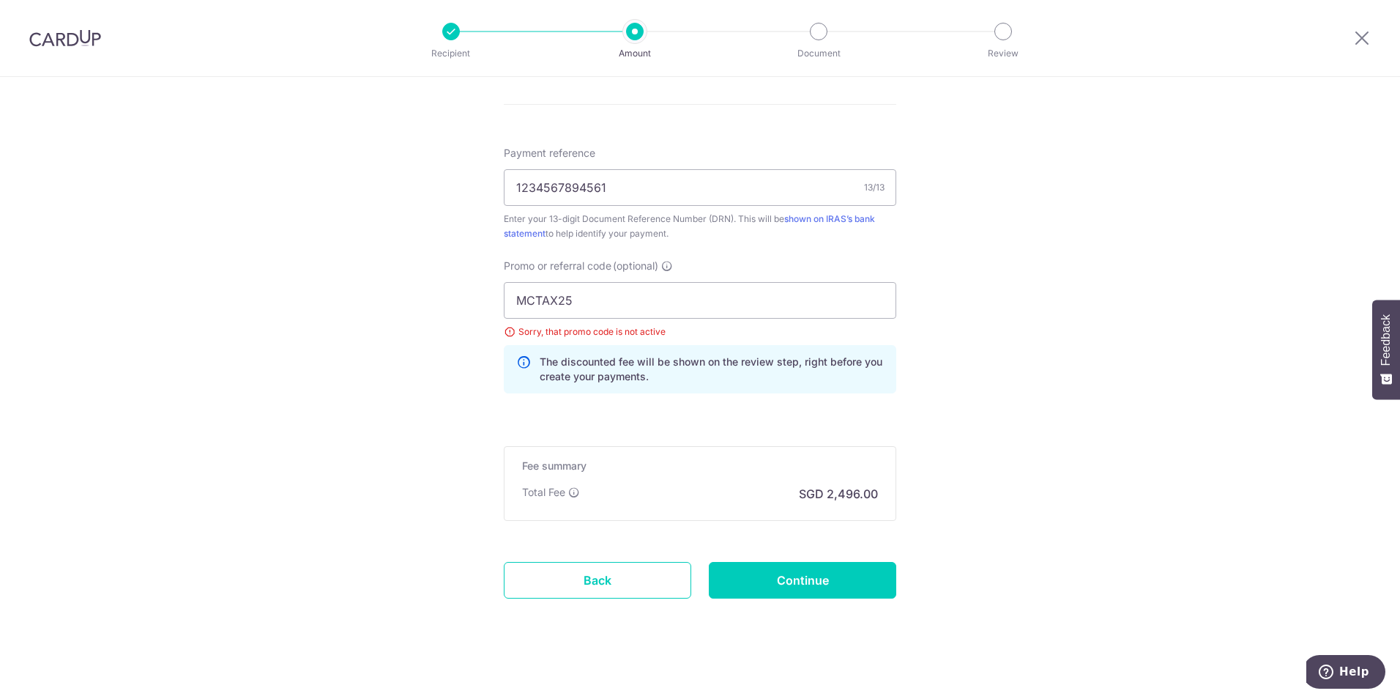
scroll to position [879, 0]
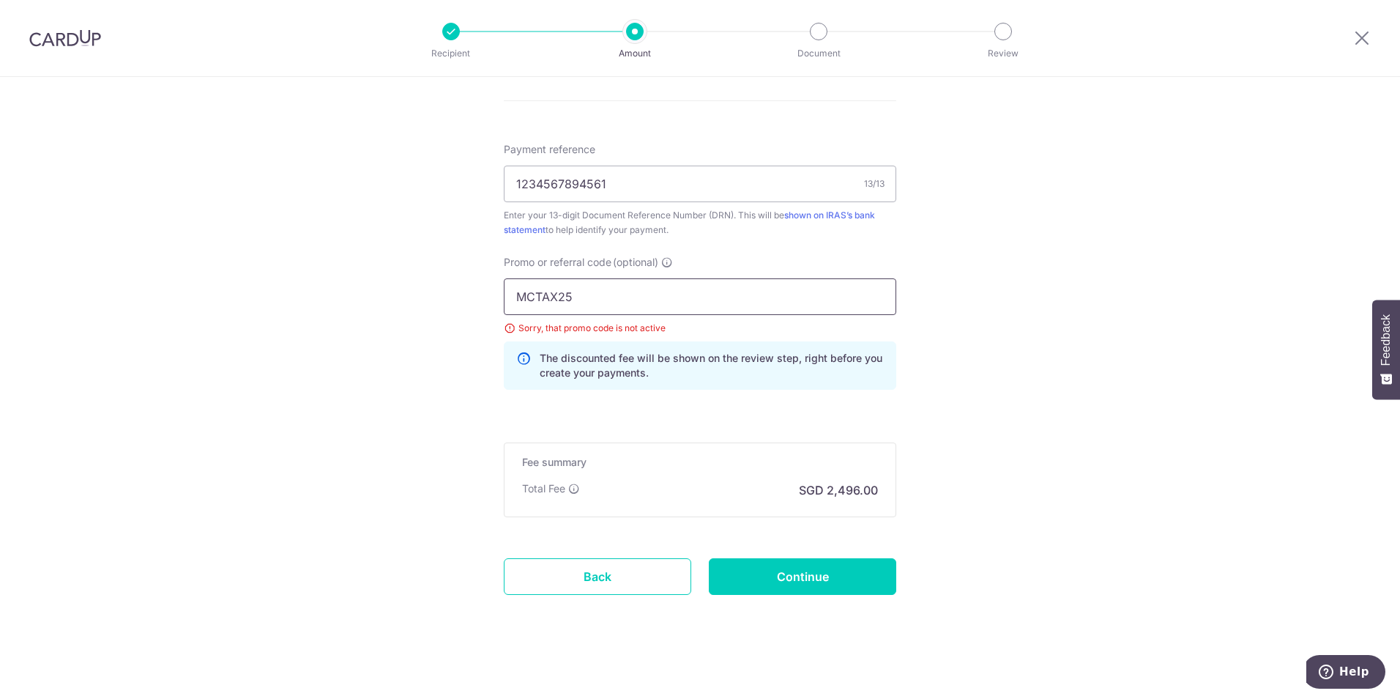
drag, startPoint x: 592, startPoint y: 298, endPoint x: 414, endPoint y: 297, distance: 177.2
paste input "VTAX25ONE"
click at [547, 483] on p "Total Fee" at bounding box center [543, 488] width 43 height 15
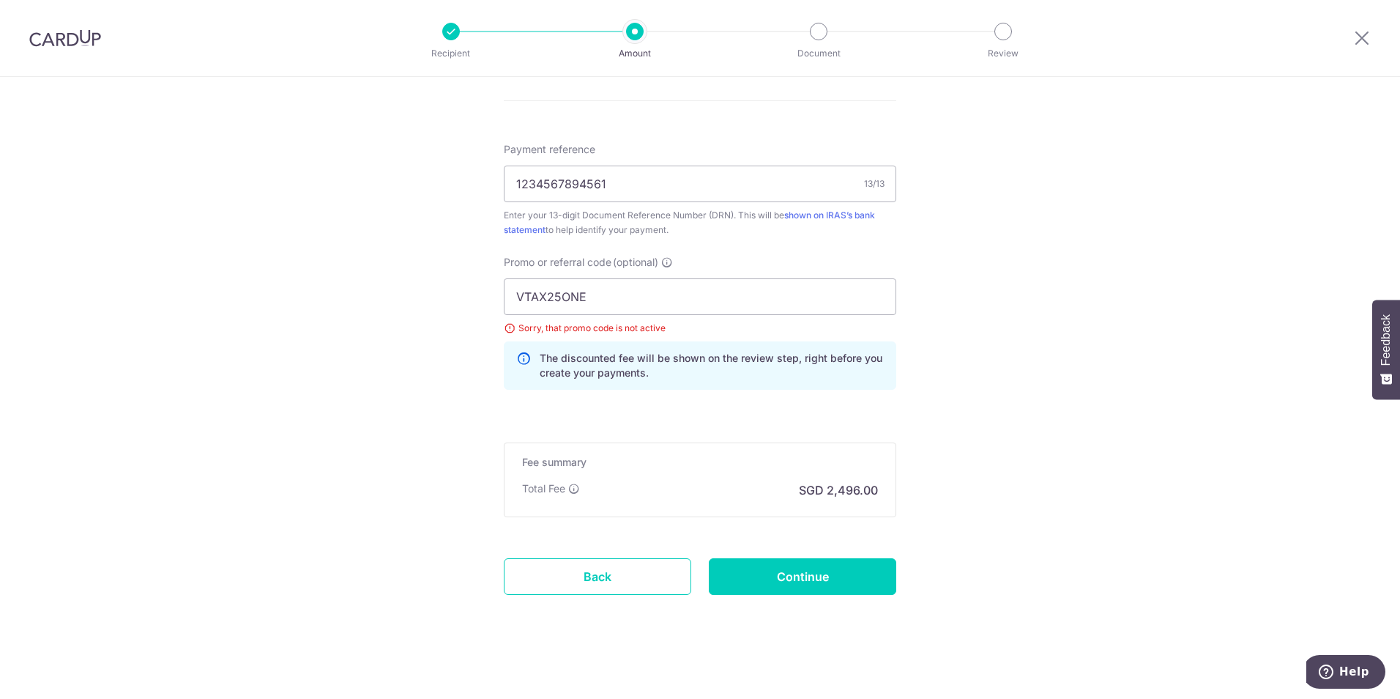
click at [545, 497] on div "Total Fee SGD 2,496.00" at bounding box center [700, 490] width 356 height 18
click at [864, 483] on p "SGD 2,496.00" at bounding box center [838, 490] width 79 height 18
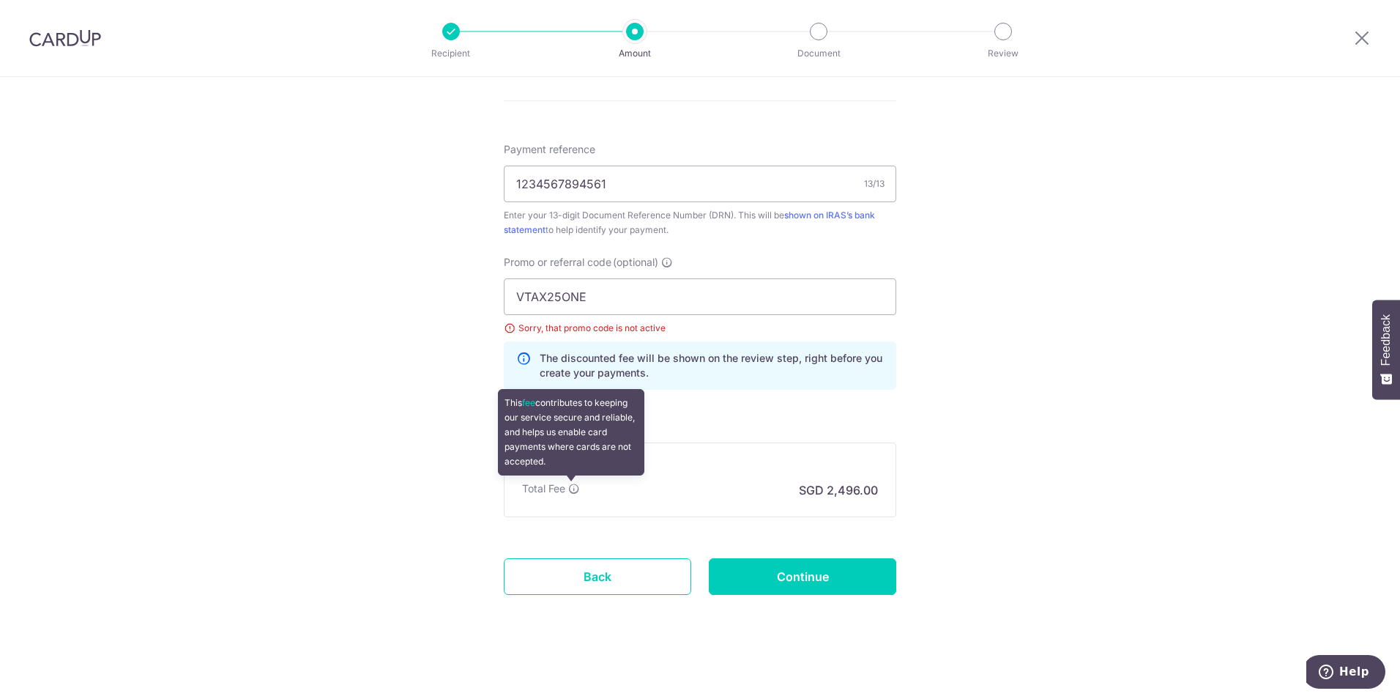
click at [571, 491] on icon at bounding box center [574, 489] width 12 height 12
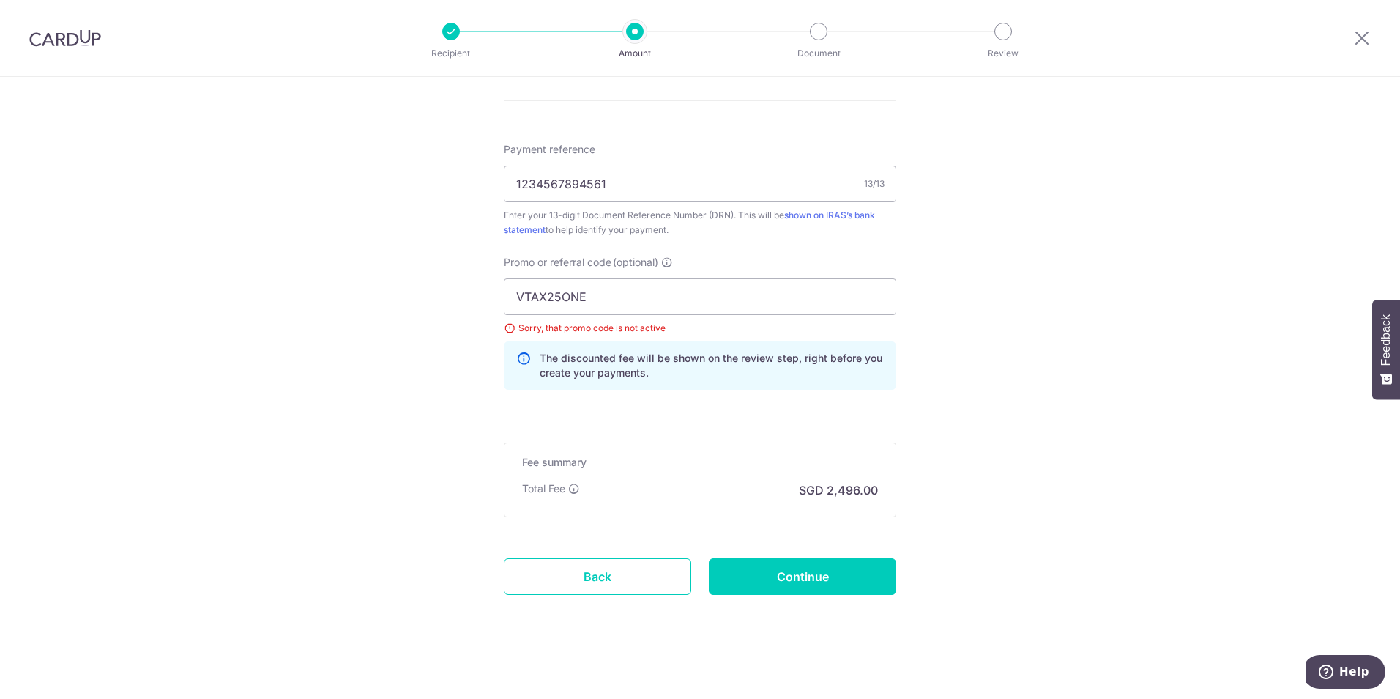
click at [748, 459] on h5 "Fee summary" at bounding box center [700, 462] width 356 height 15
click at [673, 183] on input "1234567894561" at bounding box center [700, 183] width 392 height 37
click at [592, 309] on input "VTAX25ONE" at bounding box center [700, 296] width 392 height 37
click at [657, 298] on input "VTAX25ONE" at bounding box center [700, 296] width 392 height 37
click at [638, 351] on p "The discounted fee will be shown on the review step, right before you create yo…" at bounding box center [712, 365] width 344 height 29
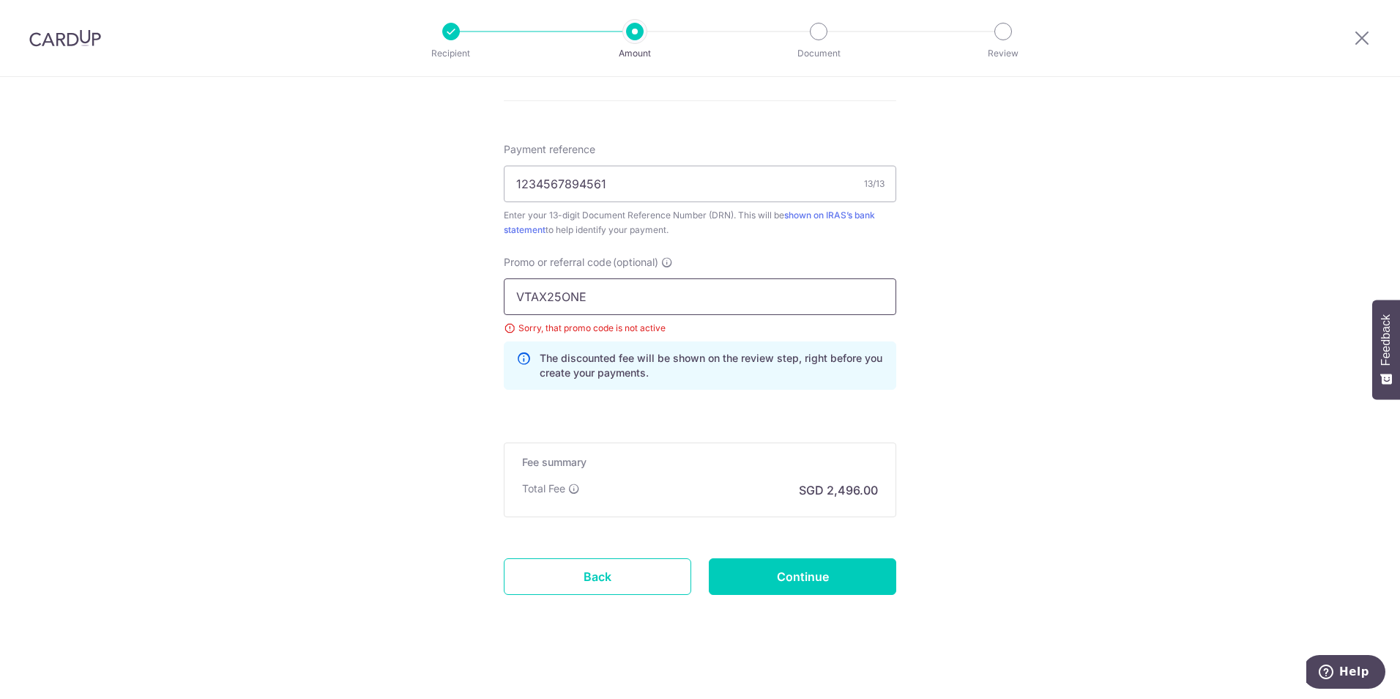
drag, startPoint x: 633, startPoint y: 304, endPoint x: 450, endPoint y: 294, distance: 182.6
type input "MILELION"
click at [614, 182] on input "1234567894561" at bounding box center [700, 183] width 392 height 37
click at [600, 294] on input "MILELION" at bounding box center [700, 296] width 392 height 37
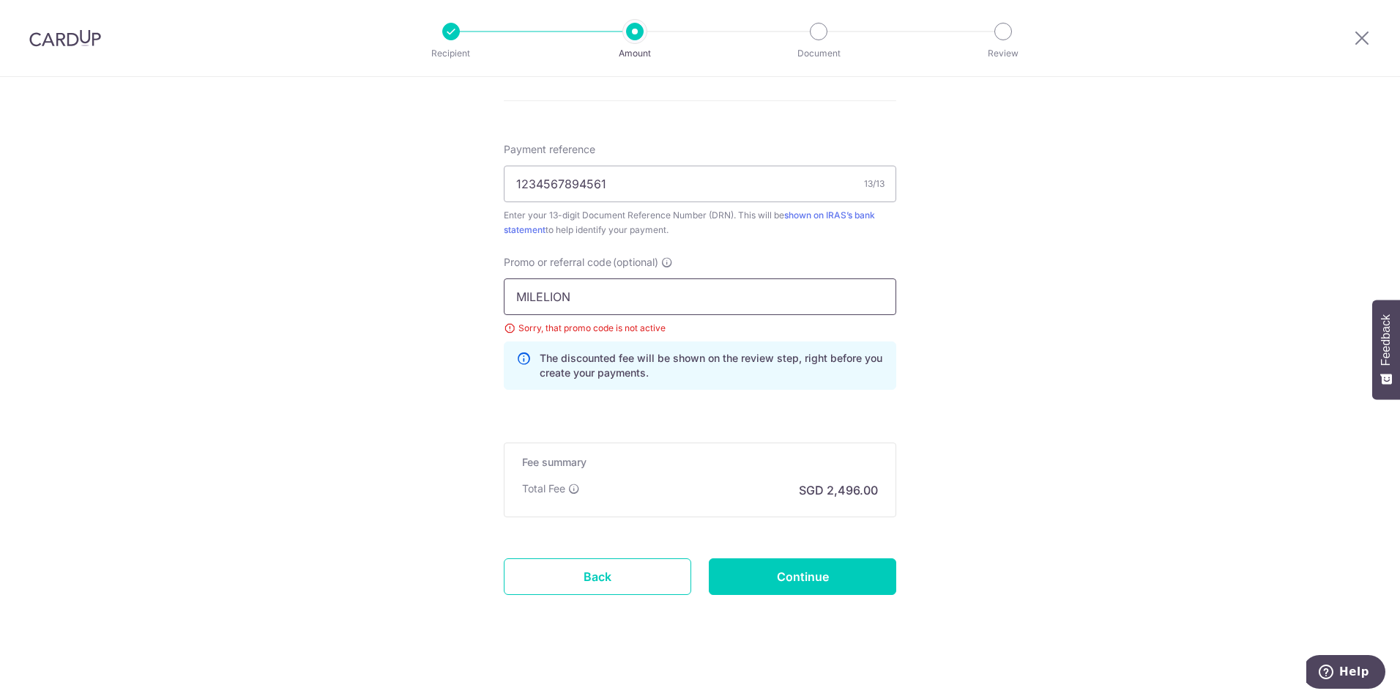
drag, startPoint x: 600, startPoint y: 295, endPoint x: 357, endPoint y: 289, distance: 242.5
type input "OFF225"
click at [646, 190] on input "1234567894561" at bounding box center [700, 183] width 392 height 37
click at [589, 327] on div "Sorry, that promo code is not active" at bounding box center [700, 328] width 392 height 15
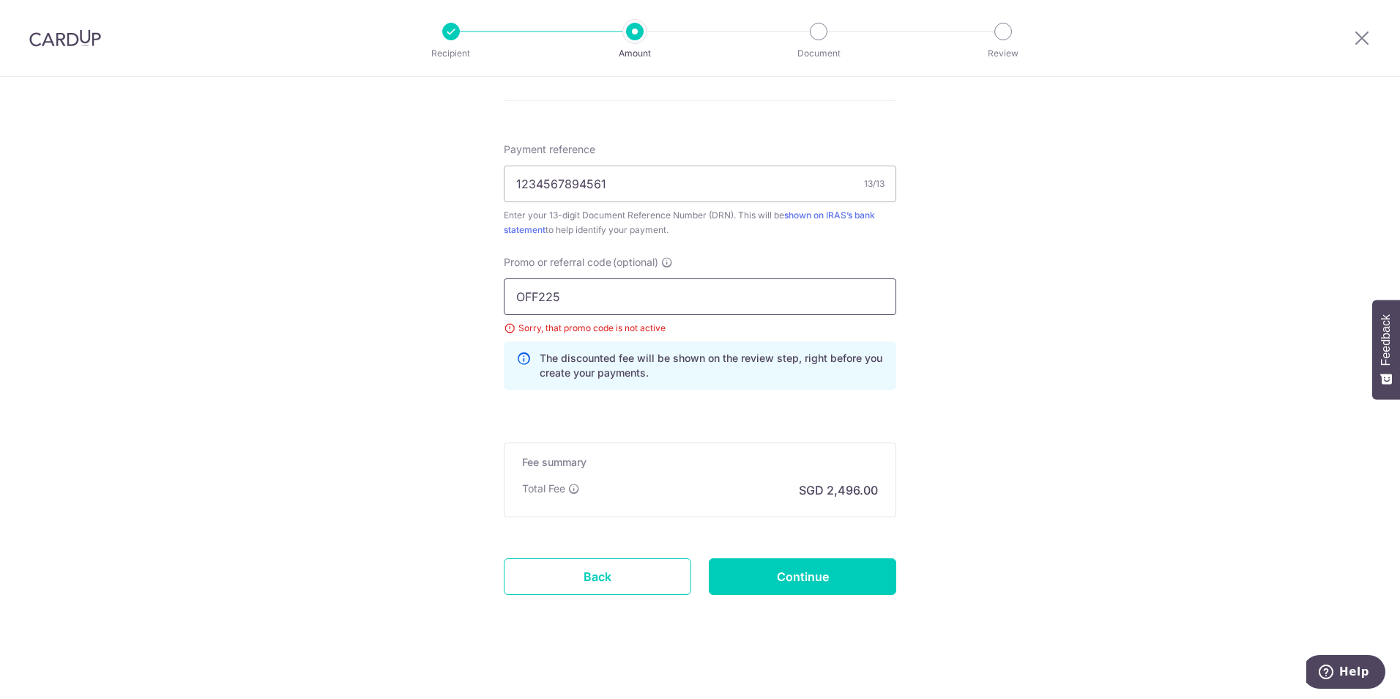
click at [589, 302] on input "OFF225" at bounding box center [700, 296] width 392 height 37
drag, startPoint x: 806, startPoint y: 574, endPoint x: 560, endPoint y: 340, distance: 339.8
click at [627, 184] on input "1234567894561" at bounding box center [700, 183] width 392 height 37
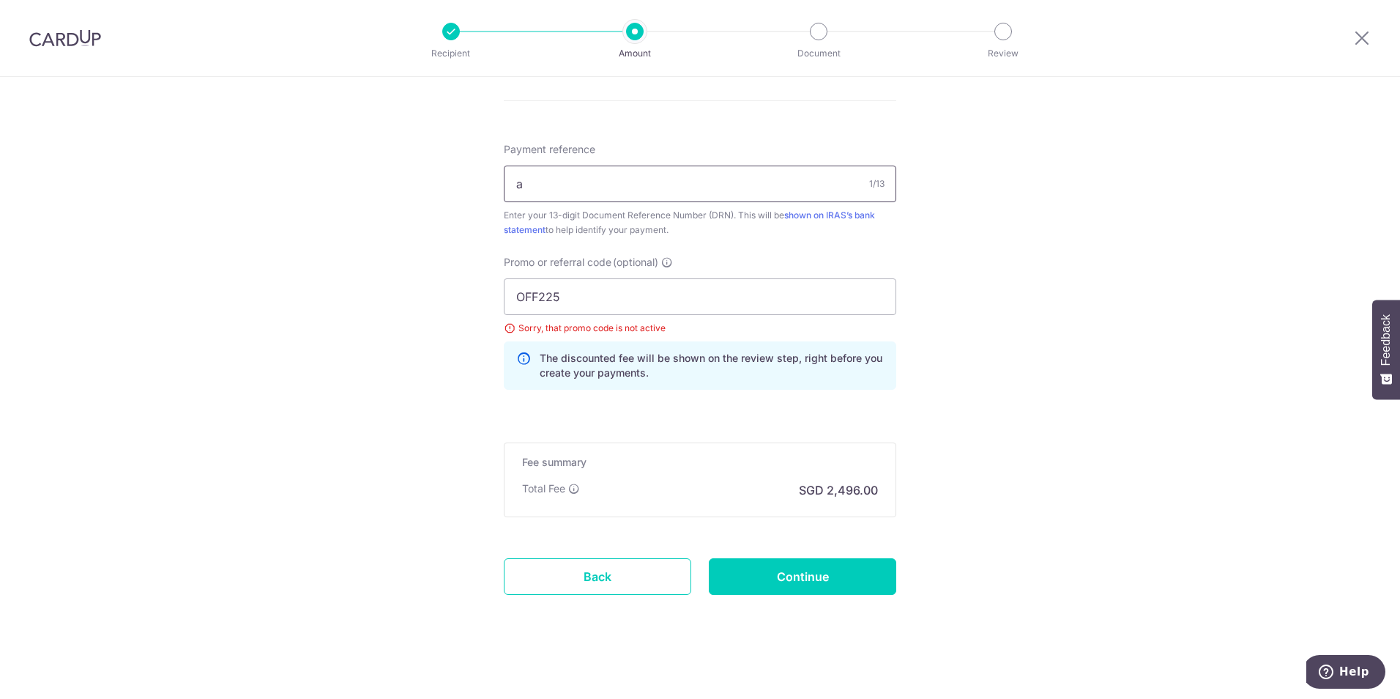
type input "1234567894561"
click at [627, 184] on input "1234567894561" at bounding box center [700, 183] width 392 height 37
click at [641, 227] on div "Enter your 13-digit Document Reference Number (DRN). This will be shown on IRAS…" at bounding box center [700, 222] width 392 height 29
click at [624, 293] on input "OFF225" at bounding box center [700, 296] width 392 height 37
type input "OFF225"
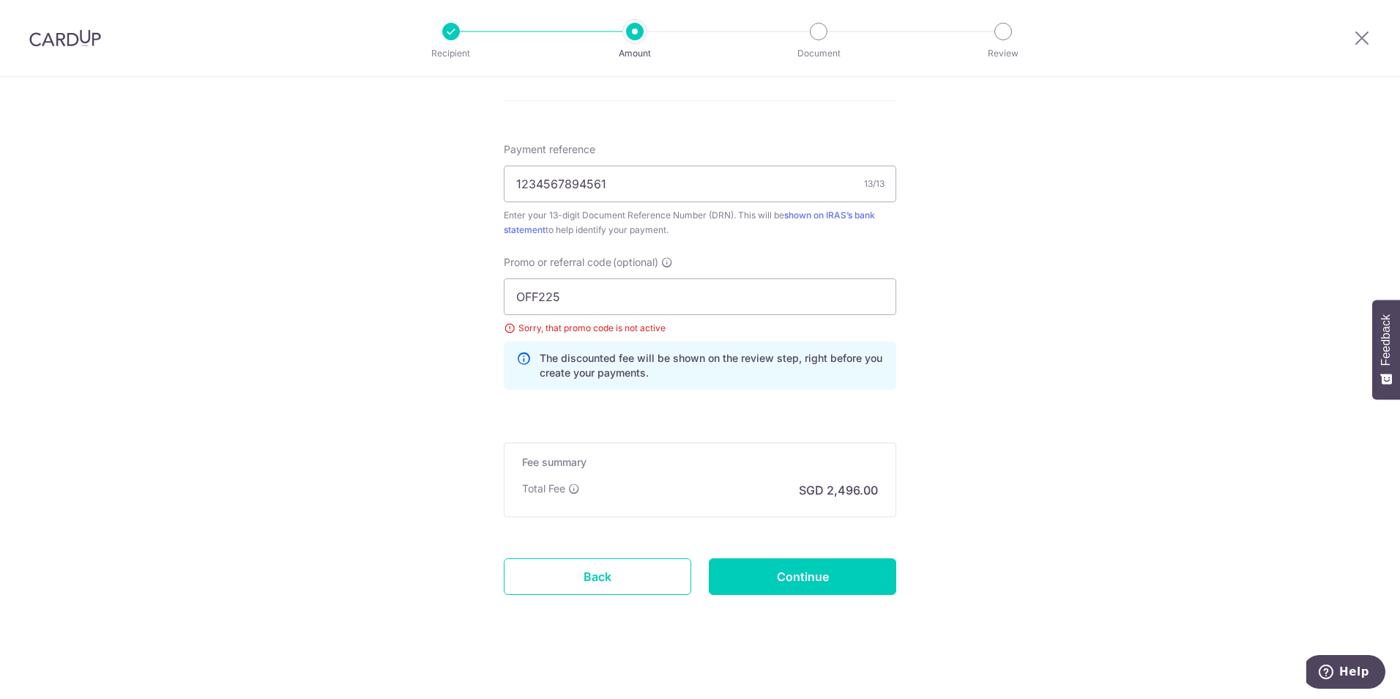
click at [606, 344] on div "The discounted fee will be shown on the review step, right before you create yo…" at bounding box center [700, 365] width 392 height 48
click at [666, 266] on icon at bounding box center [667, 262] width 12 height 12
click at [666, 278] on input "OFF225" at bounding box center [700, 296] width 392 height 37
click at [622, 264] on span "(optional)" at bounding box center [635, 262] width 45 height 15
click at [622, 278] on input "OFF225" at bounding box center [700, 296] width 392 height 37
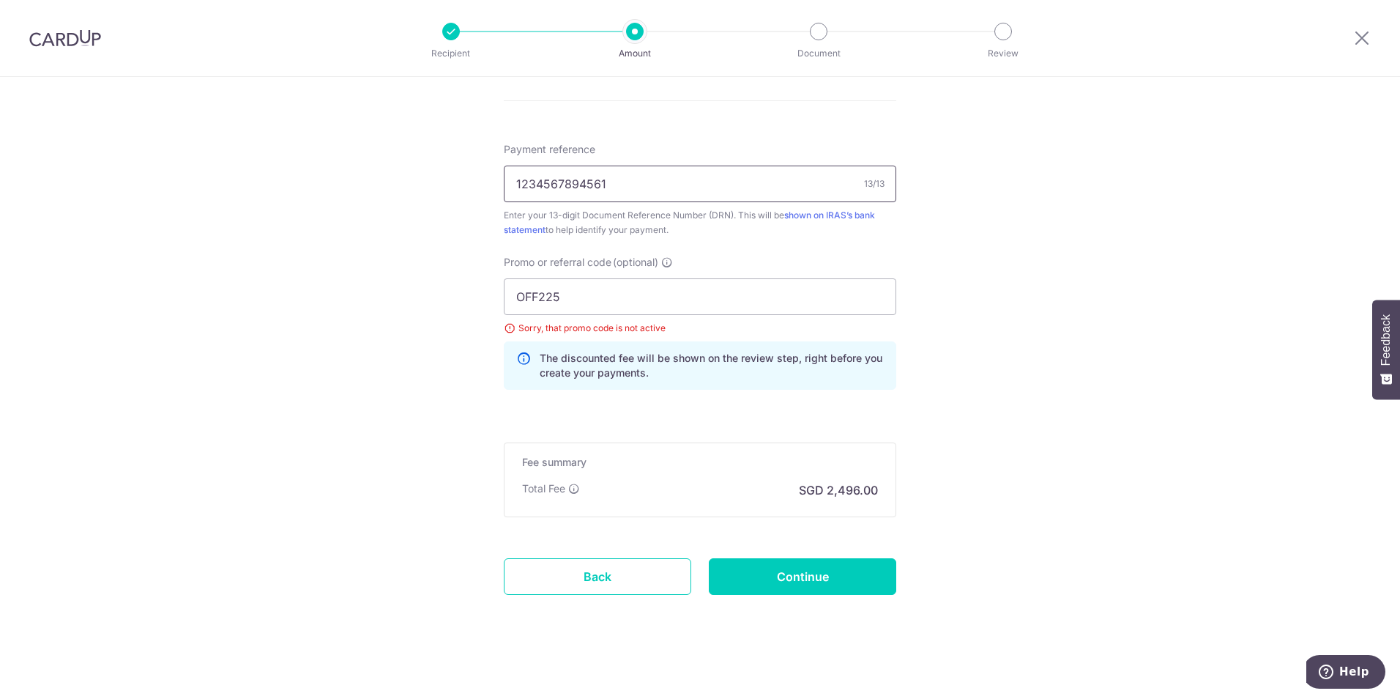
click at [623, 185] on input "1234567894561" at bounding box center [700, 183] width 392 height 37
click at [838, 580] on input "Continue" at bounding box center [802, 576] width 187 height 37
type input "Create Schedule"
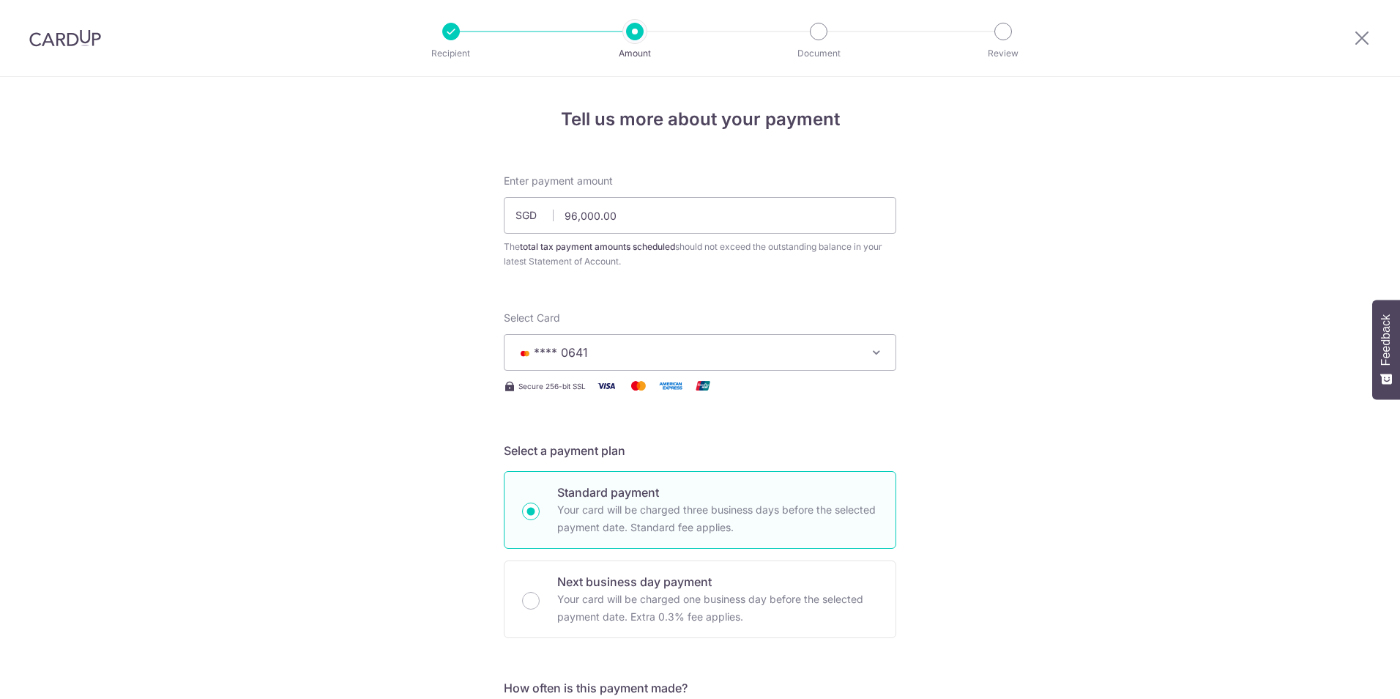
scroll to position [885, 0]
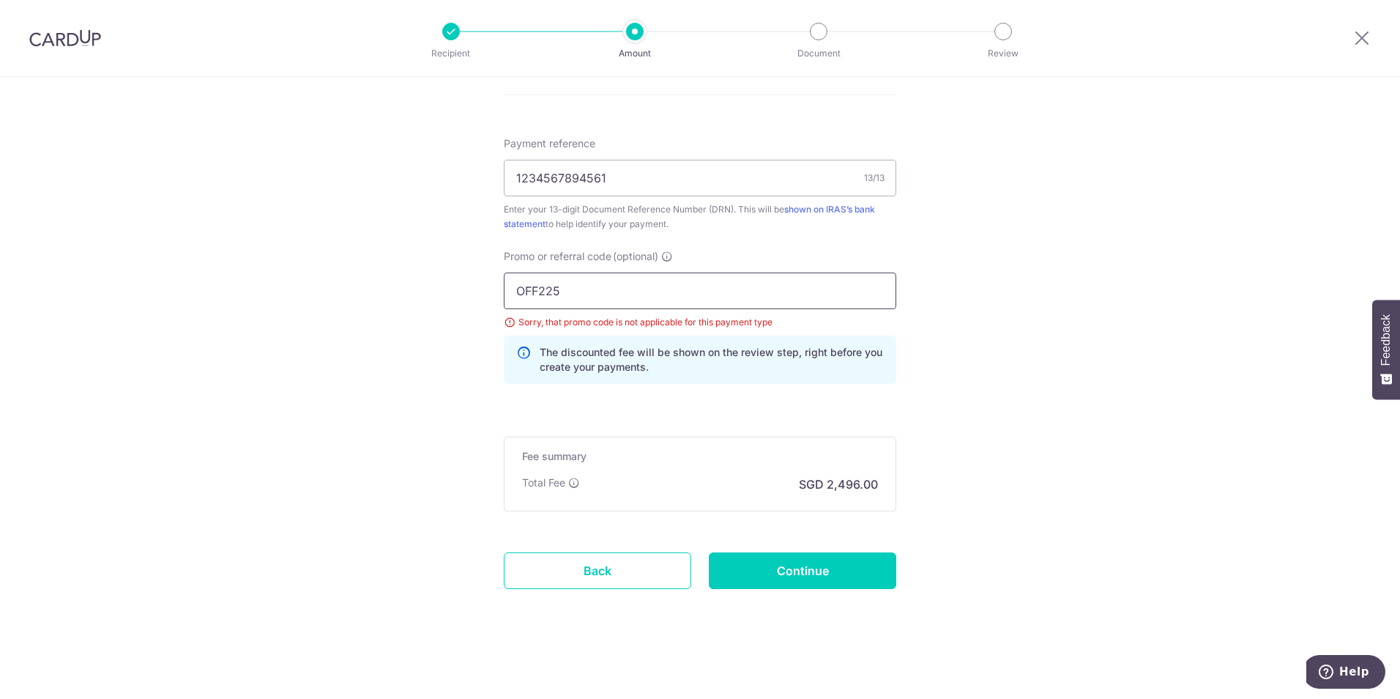
click at [610, 295] on input "OFF225" at bounding box center [700, 290] width 392 height 37
type input "OFF225"
click at [793, 567] on input "Continue" at bounding box center [802, 570] width 187 height 37
type input "Update Schedule"
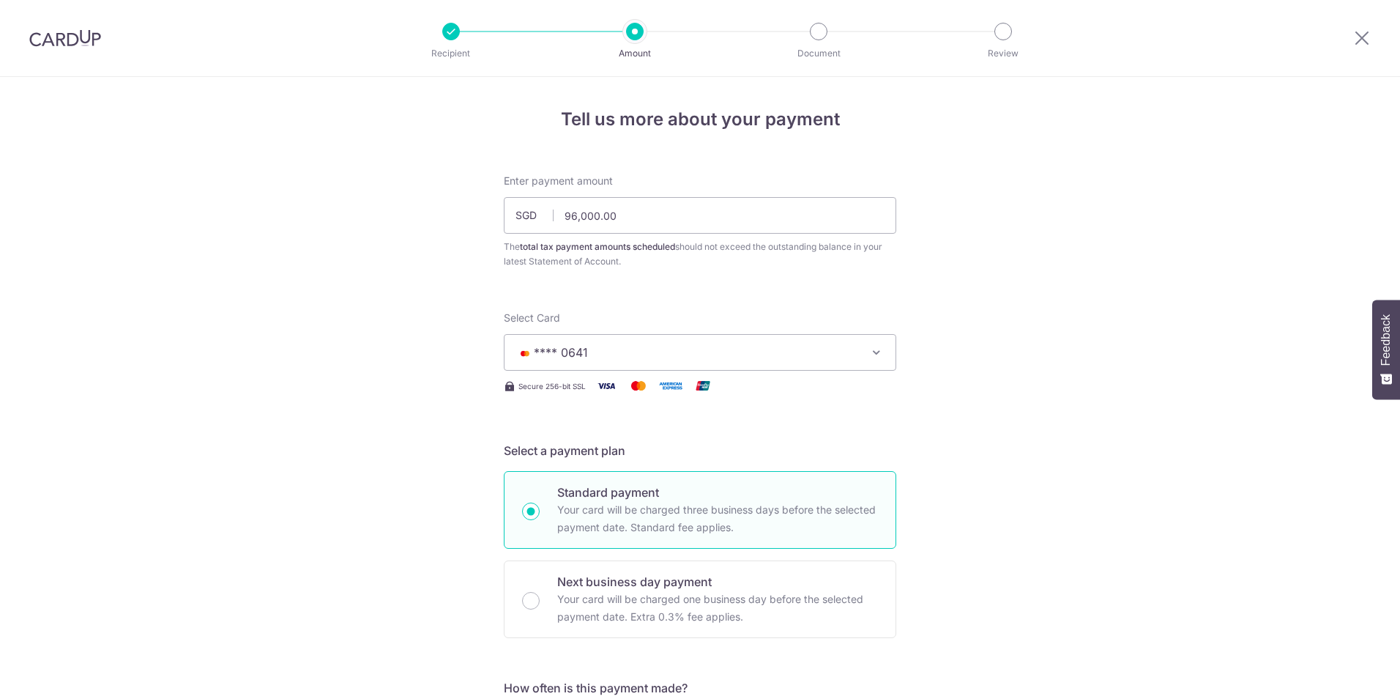
scroll to position [885, 0]
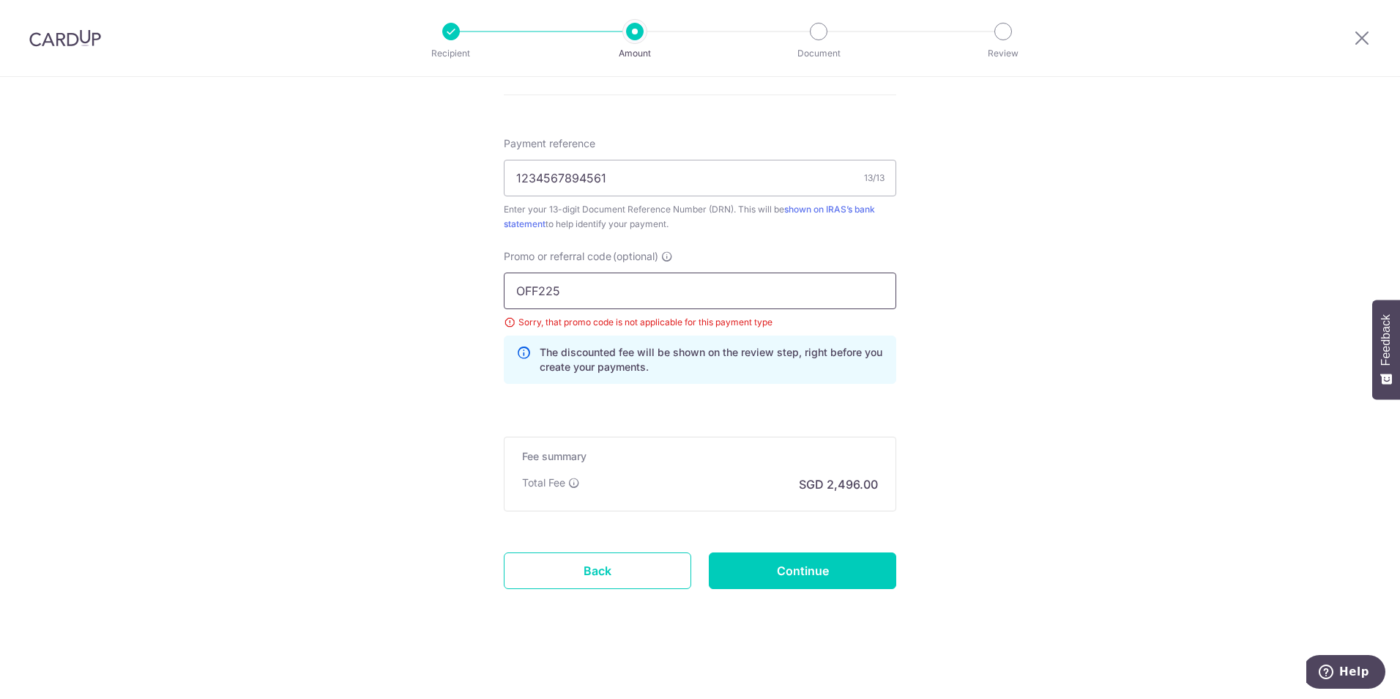
click at [592, 290] on input "OFF225" at bounding box center [700, 290] width 392 height 37
drag, startPoint x: 535, startPoint y: 292, endPoint x: 482, endPoint y: 288, distance: 53.6
type input "GET225"
click at [605, 181] on input "1234567894561" at bounding box center [700, 178] width 392 height 37
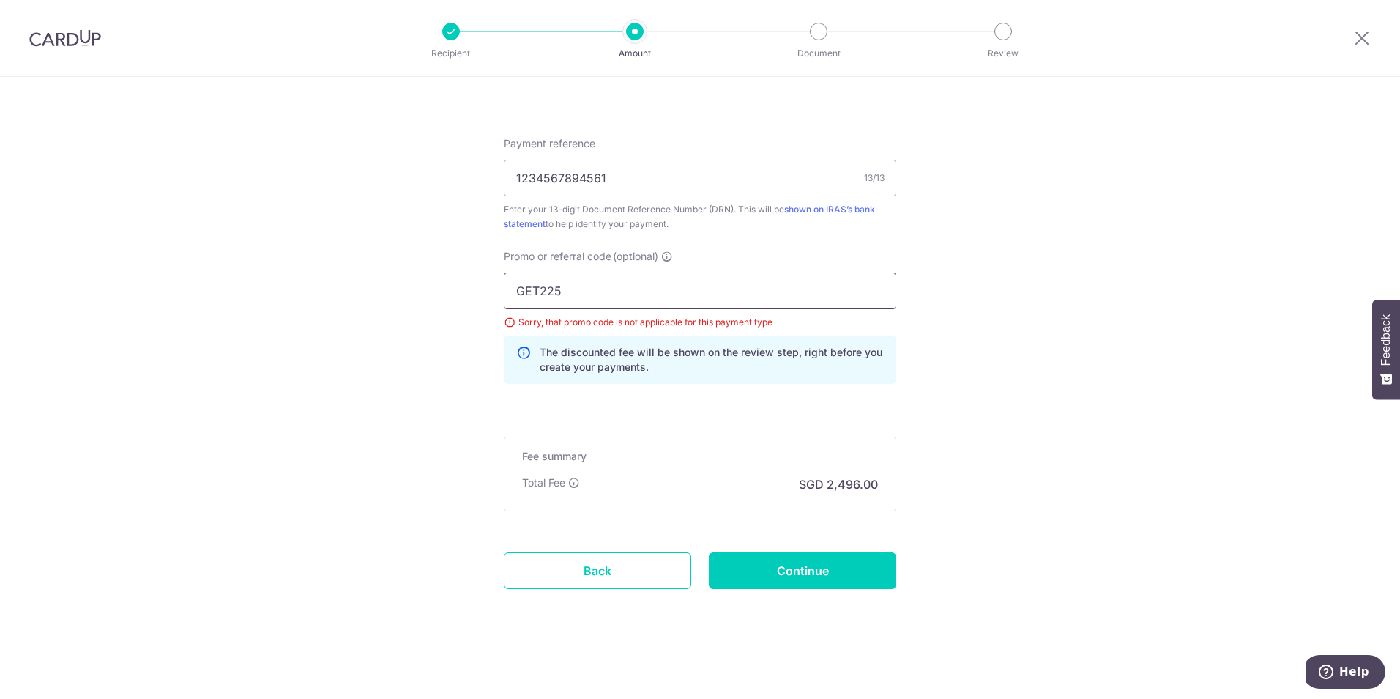
click at [578, 284] on input "GET225" at bounding box center [700, 290] width 392 height 37
click at [812, 576] on input "Continue" at bounding box center [802, 570] width 187 height 37
type input "Update Schedule"
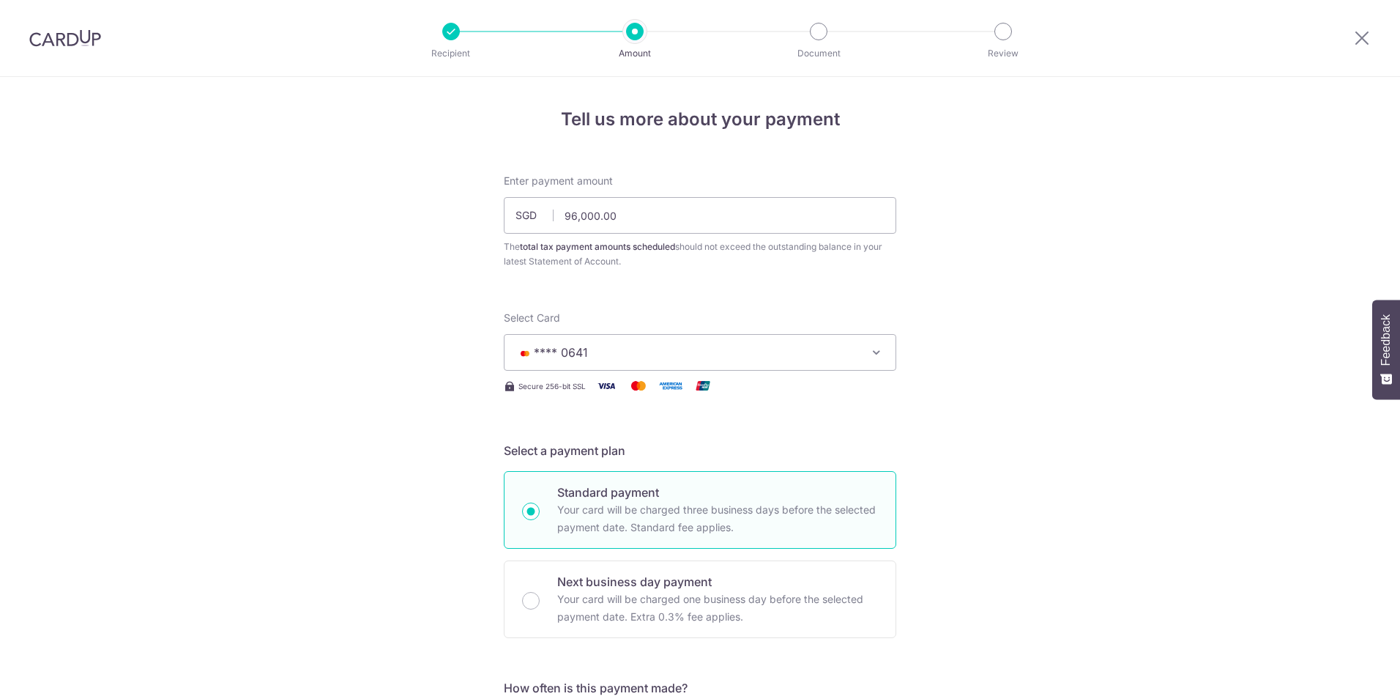
scroll to position [885, 0]
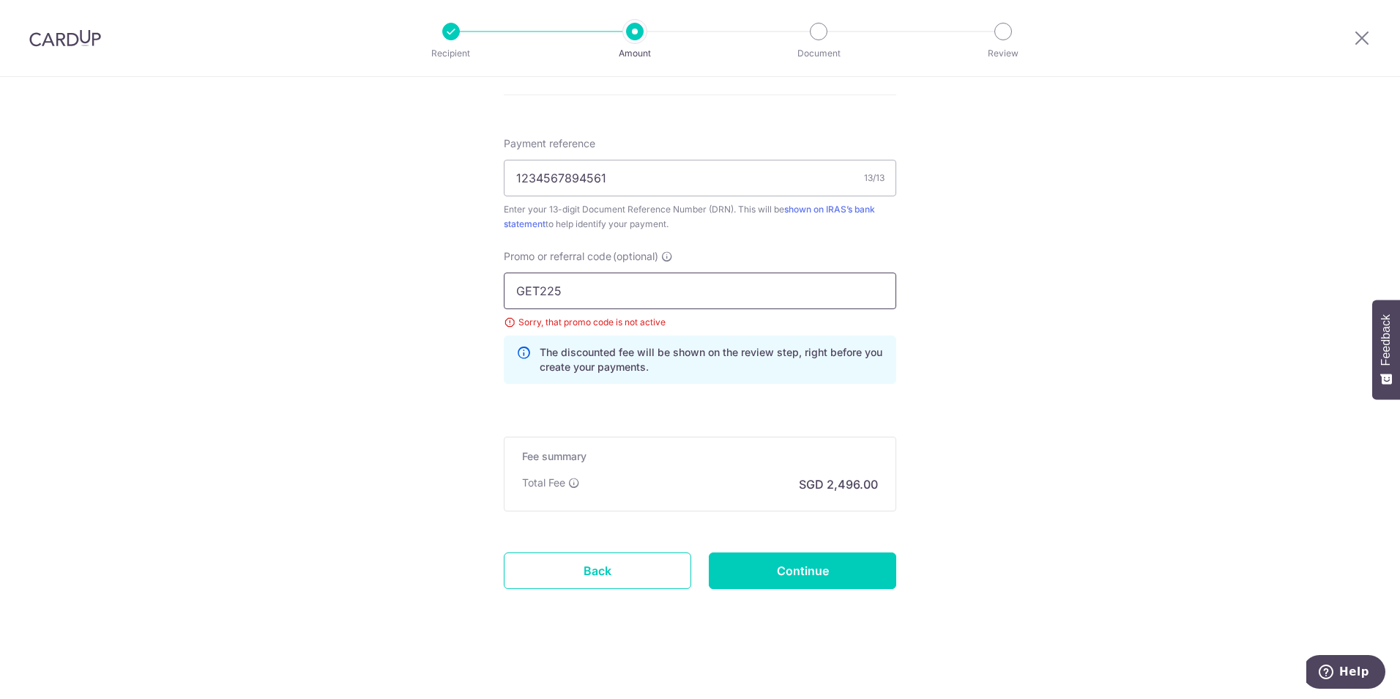
drag, startPoint x: 592, startPoint y: 291, endPoint x: 381, endPoint y: 272, distance: 211.7
paste input "MCTAX"
type input "MCTAX25"
click at [574, 186] on input "1234567894561" at bounding box center [700, 178] width 392 height 37
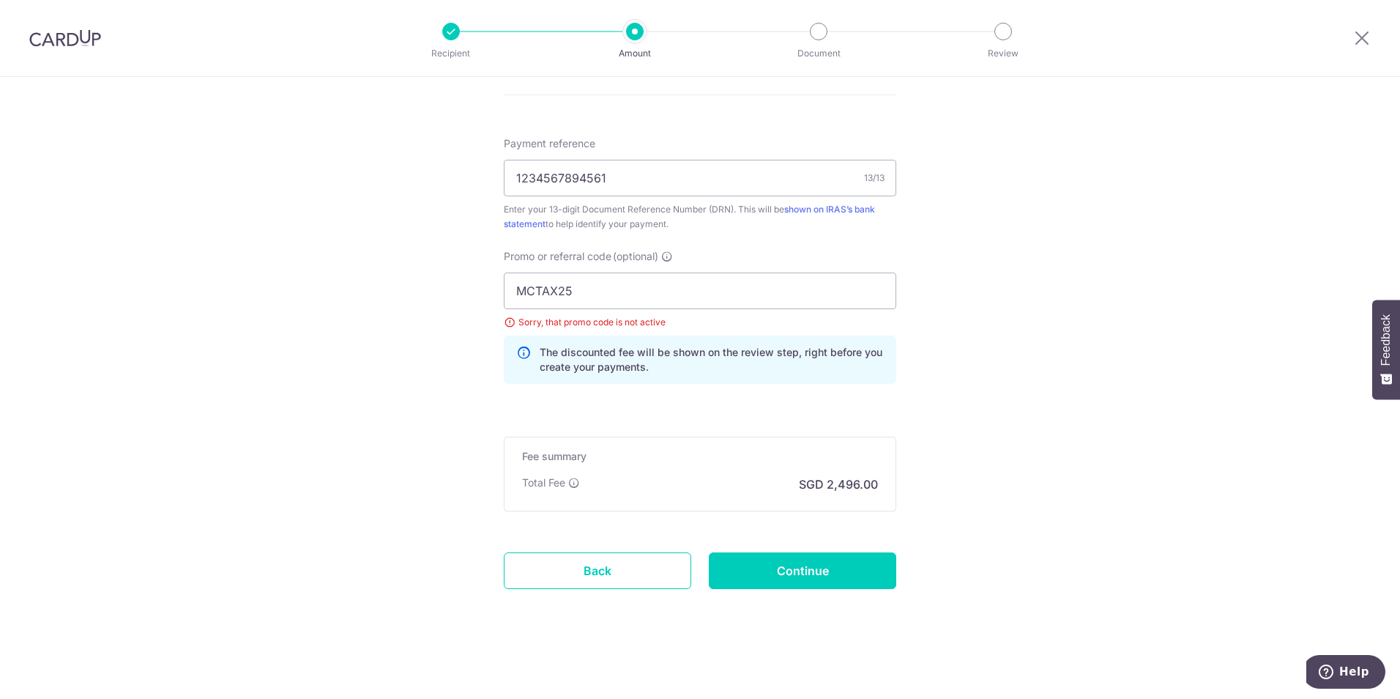
click at [574, 262] on span "Promo or referral code" at bounding box center [558, 256] width 108 height 15
click at [574, 272] on input "MCTAX25" at bounding box center [700, 290] width 392 height 37
click at [576, 282] on input "MCTAX25" at bounding box center [700, 290] width 392 height 37
click at [792, 566] on input "Continue" at bounding box center [802, 570] width 187 height 37
type input "Update Schedule"
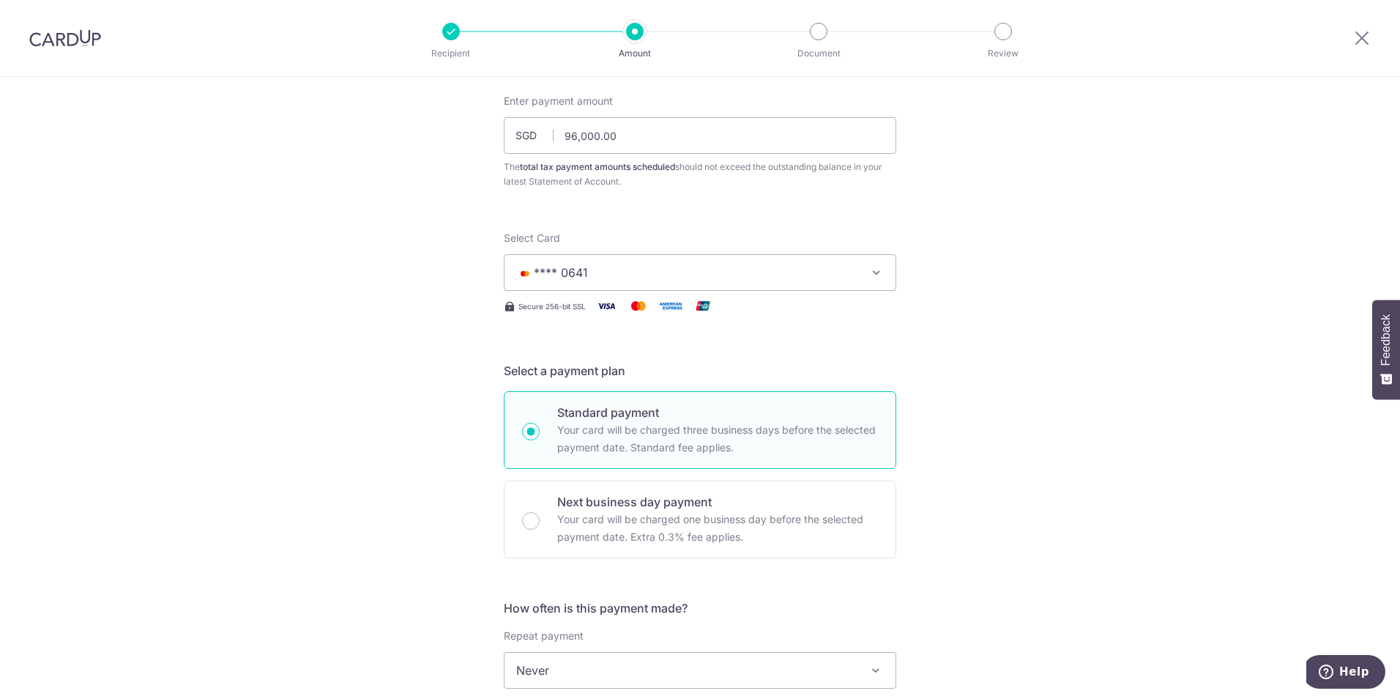
scroll to position [79, 0]
click at [602, 273] on span "**** 0641" at bounding box center [686, 273] width 341 height 18
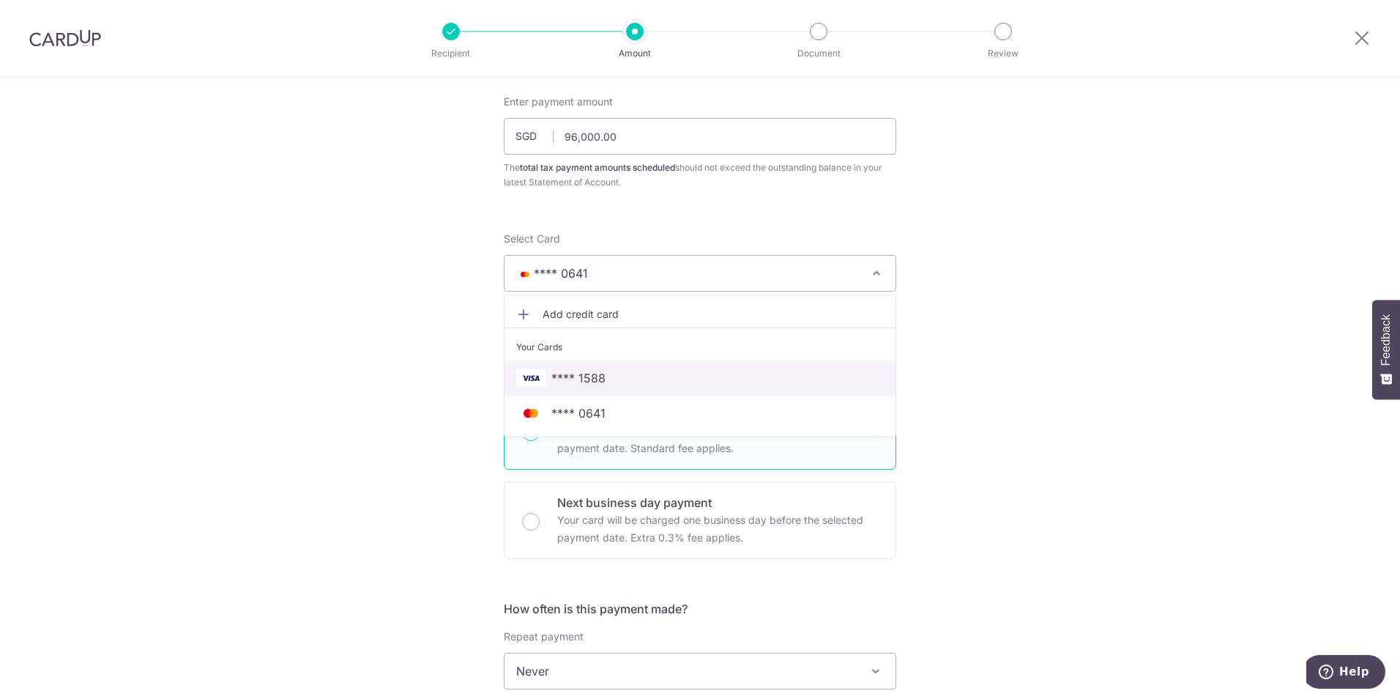
click at [587, 381] on span "**** 1588" at bounding box center [578, 378] width 54 height 18
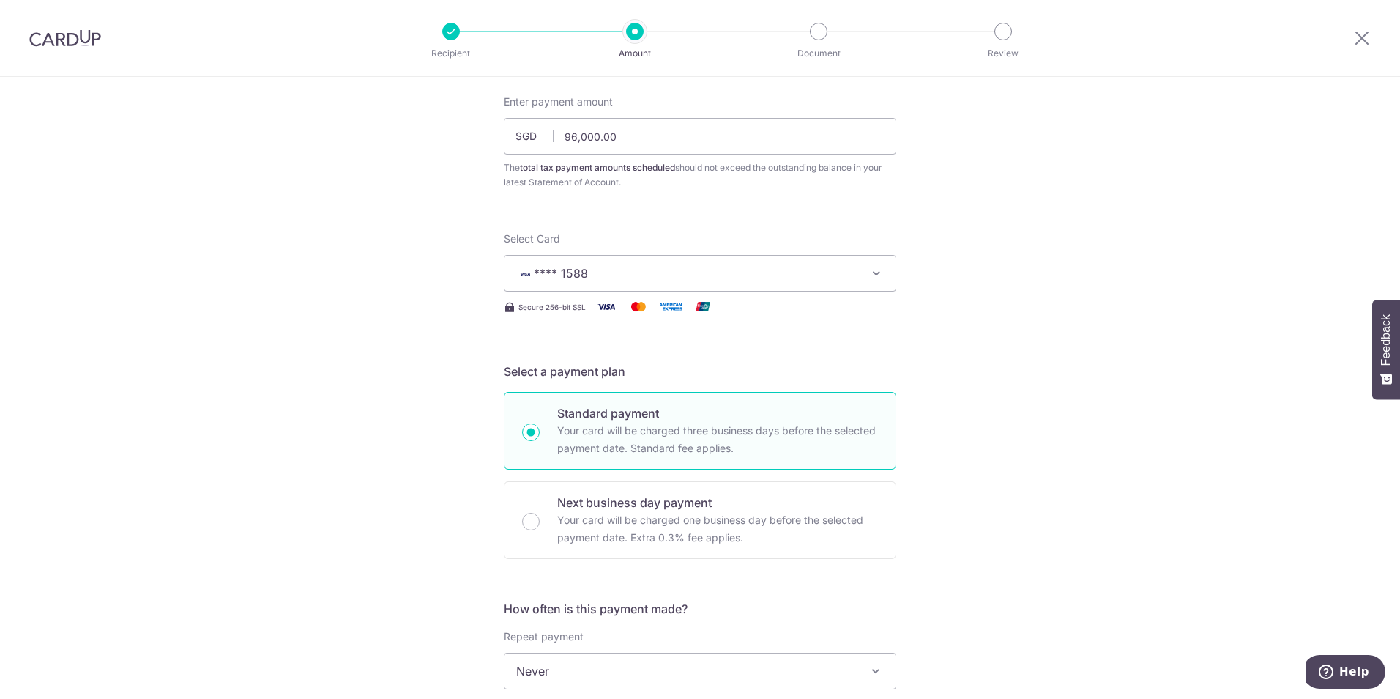
click at [551, 279] on span "**** 1588" at bounding box center [561, 273] width 54 height 15
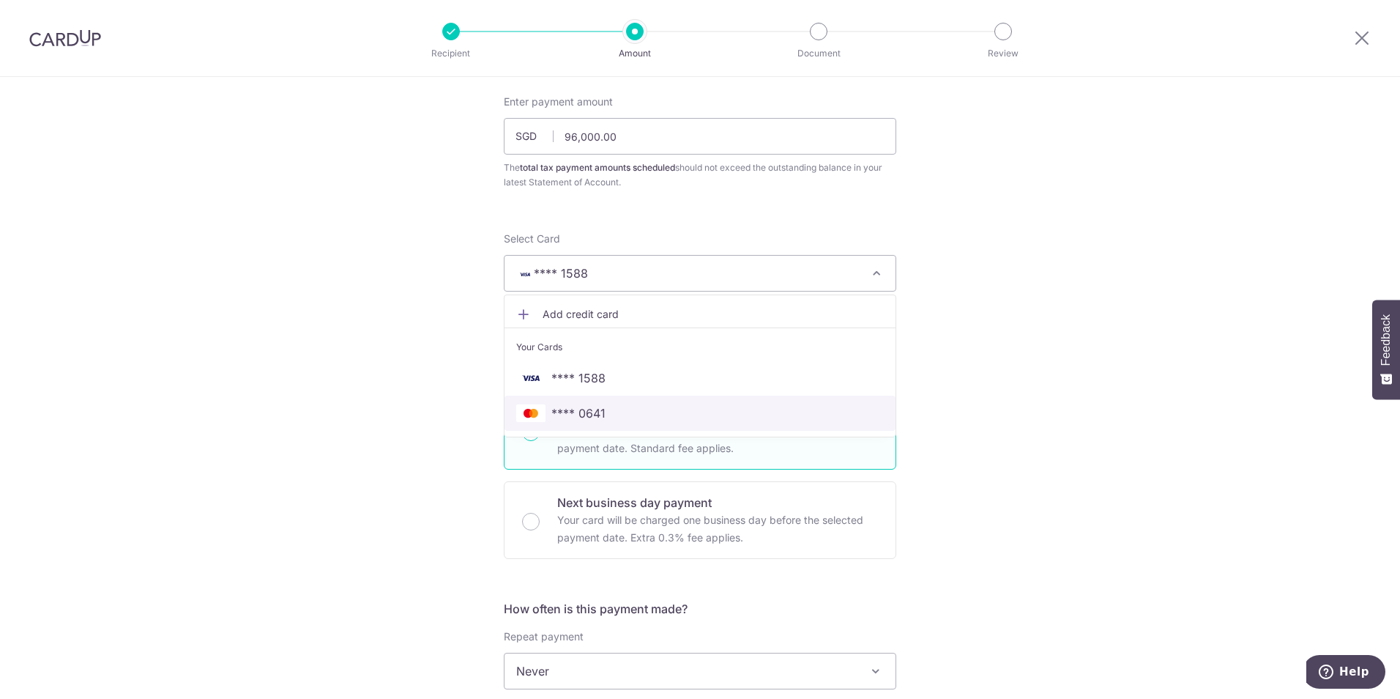
click at [543, 405] on span "**** 0641" at bounding box center [700, 413] width 368 height 18
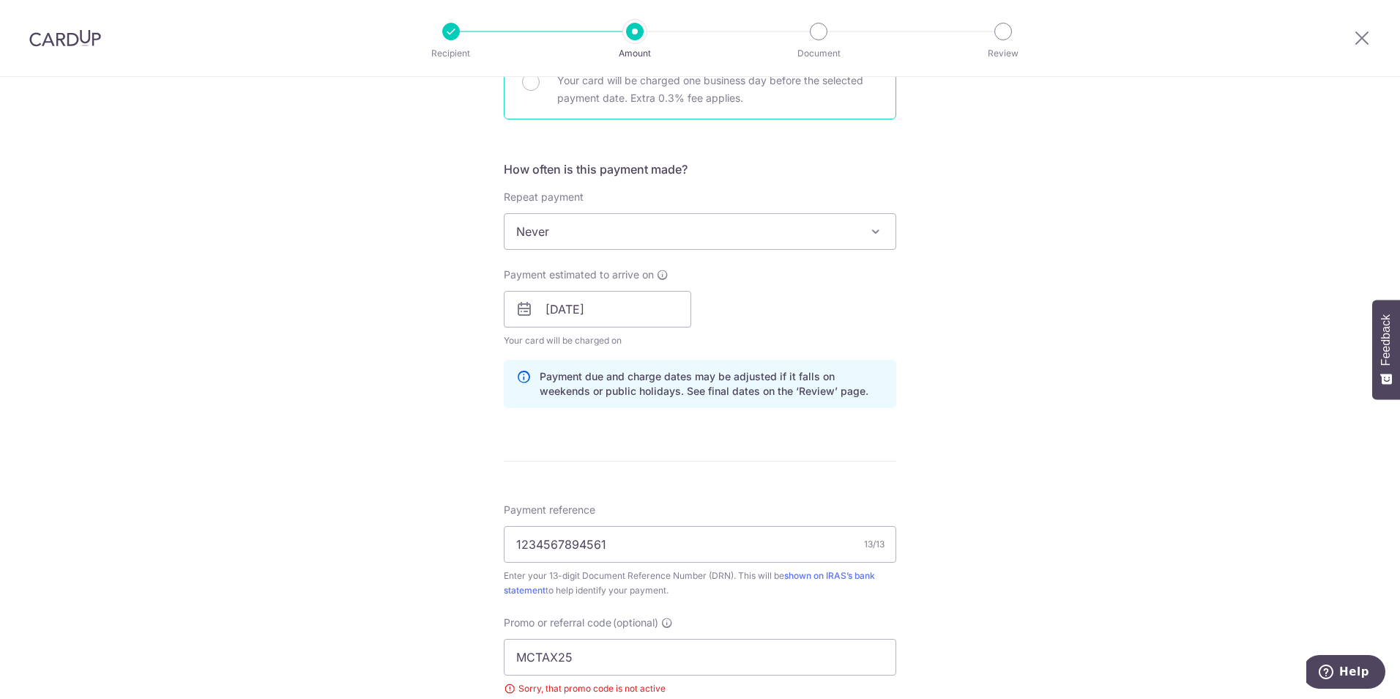
scroll to position [885, 0]
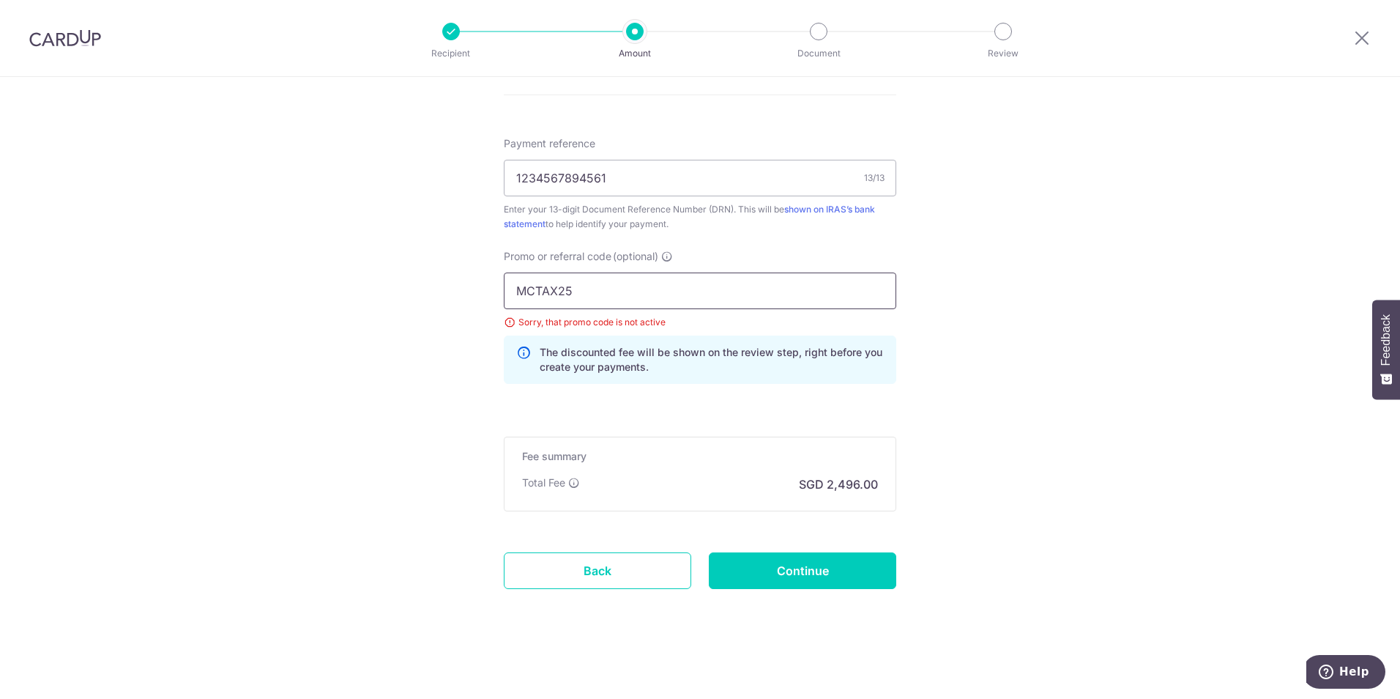
click at [636, 297] on input "MCTAX25" at bounding box center [700, 290] width 392 height 37
click at [515, 294] on input "MCTAX25" at bounding box center [700, 290] width 392 height 37
click at [620, 174] on input "1234567894561" at bounding box center [700, 178] width 392 height 37
click at [789, 572] on input "Continue" at bounding box center [802, 570] width 187 height 37
type input "Update Schedule"
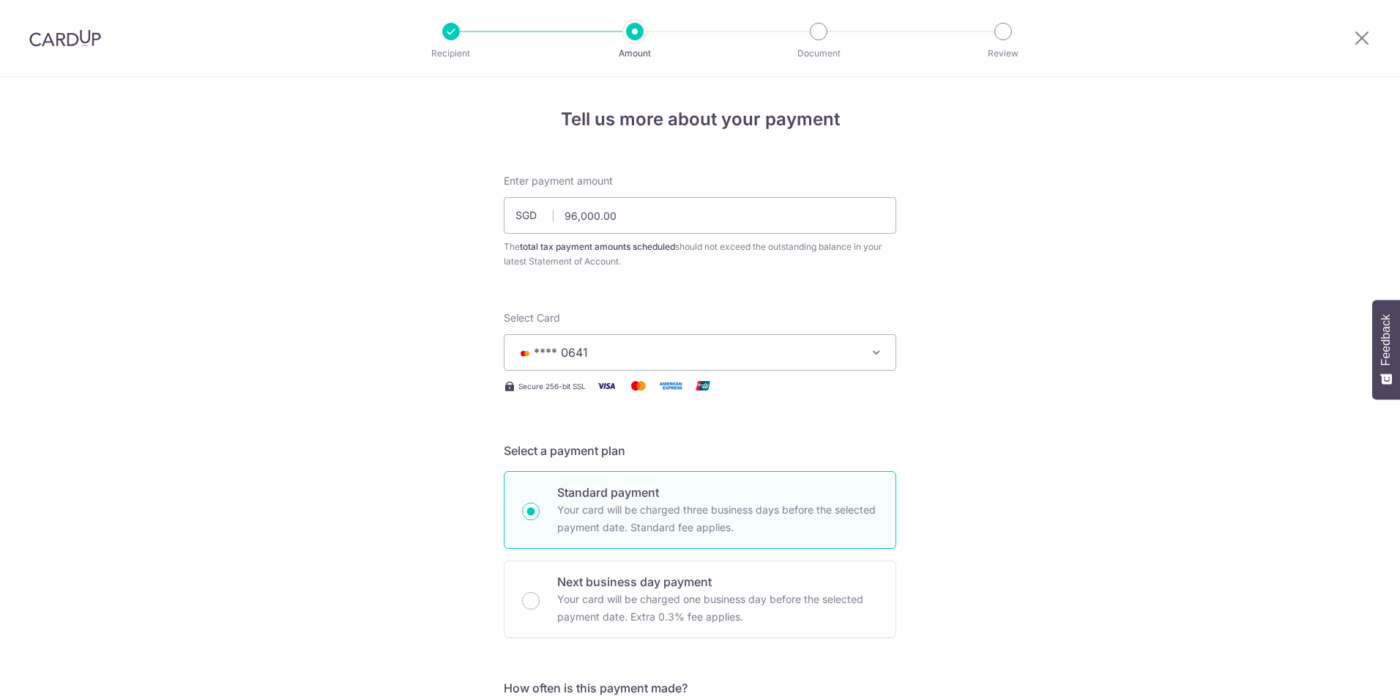
scroll to position [885, 0]
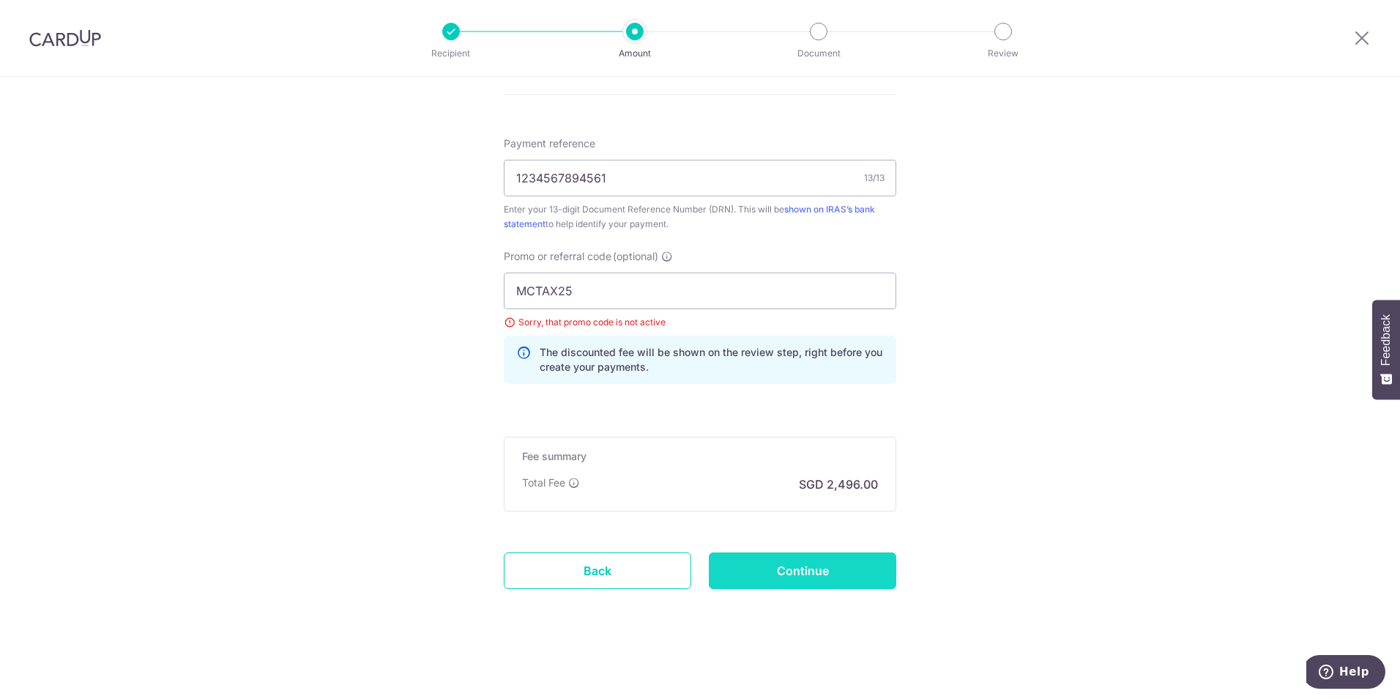
click at [789, 568] on input "Continue" at bounding box center [802, 570] width 187 height 37
type input "Update Schedule"
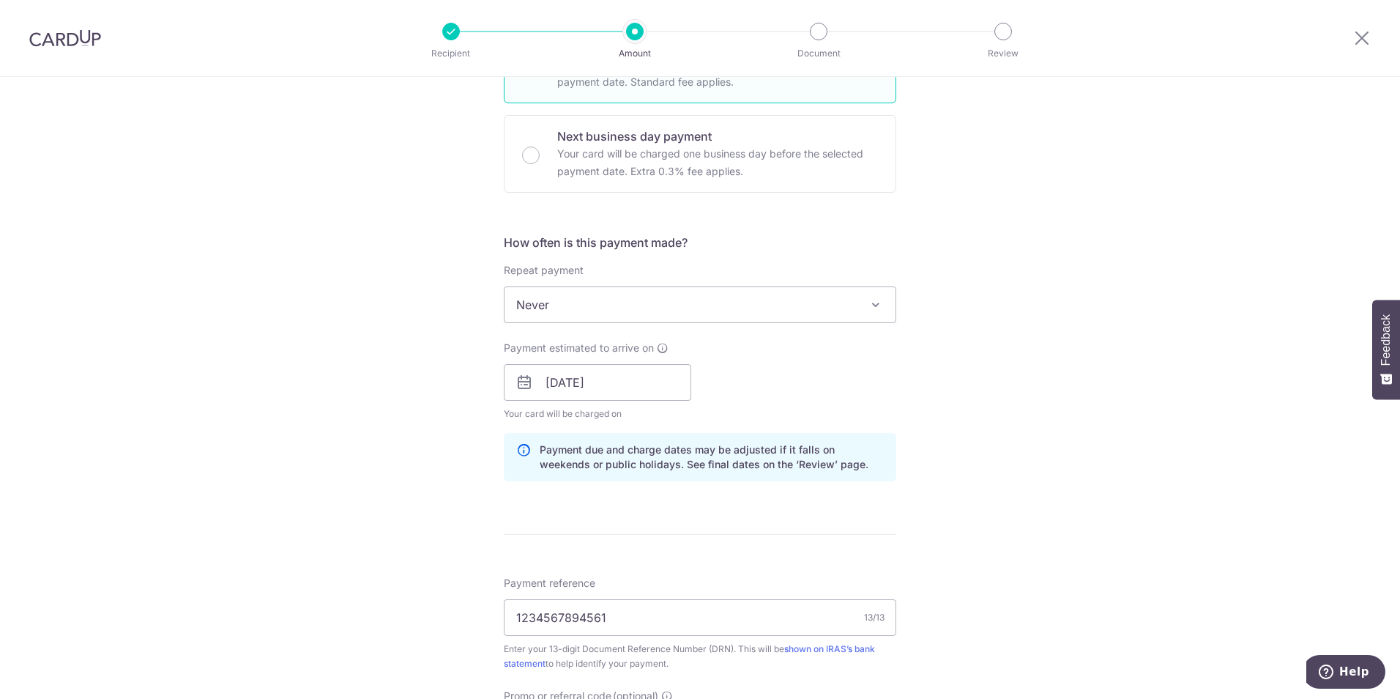
scroll to position [6, 0]
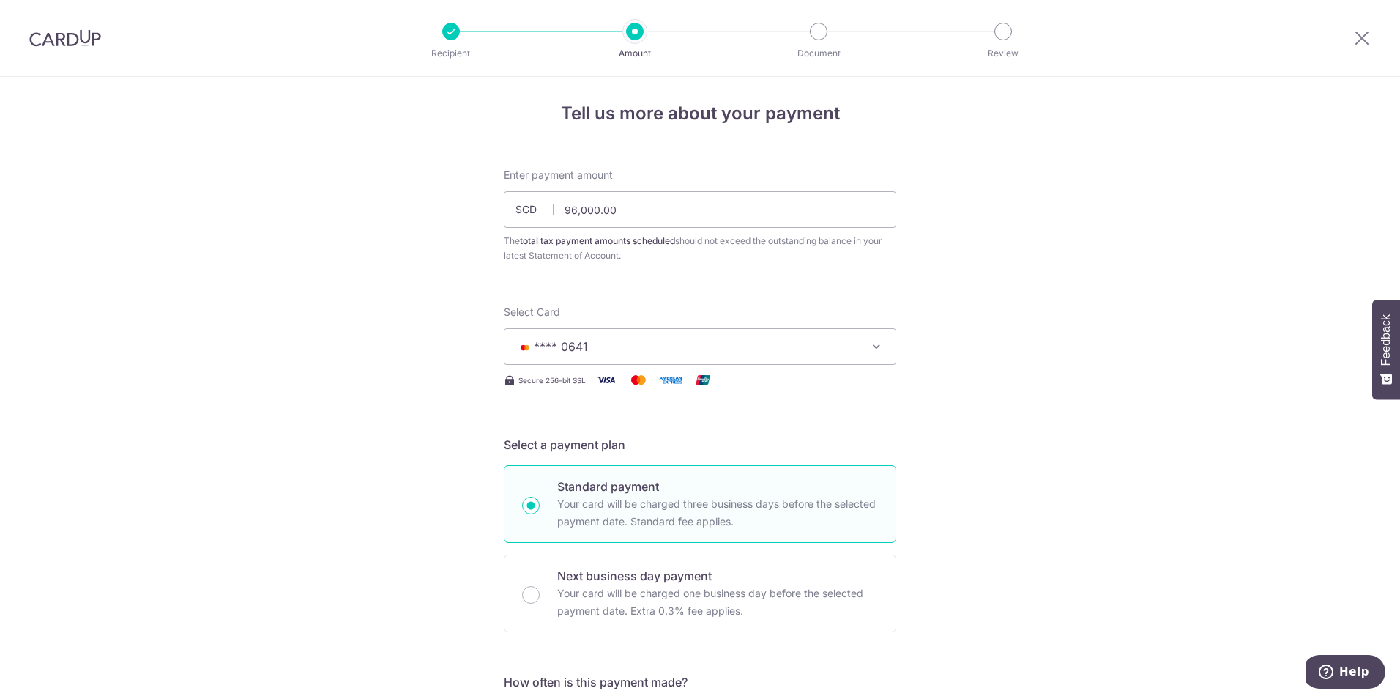
click at [610, 344] on span "**** 0641" at bounding box center [686, 347] width 341 height 18
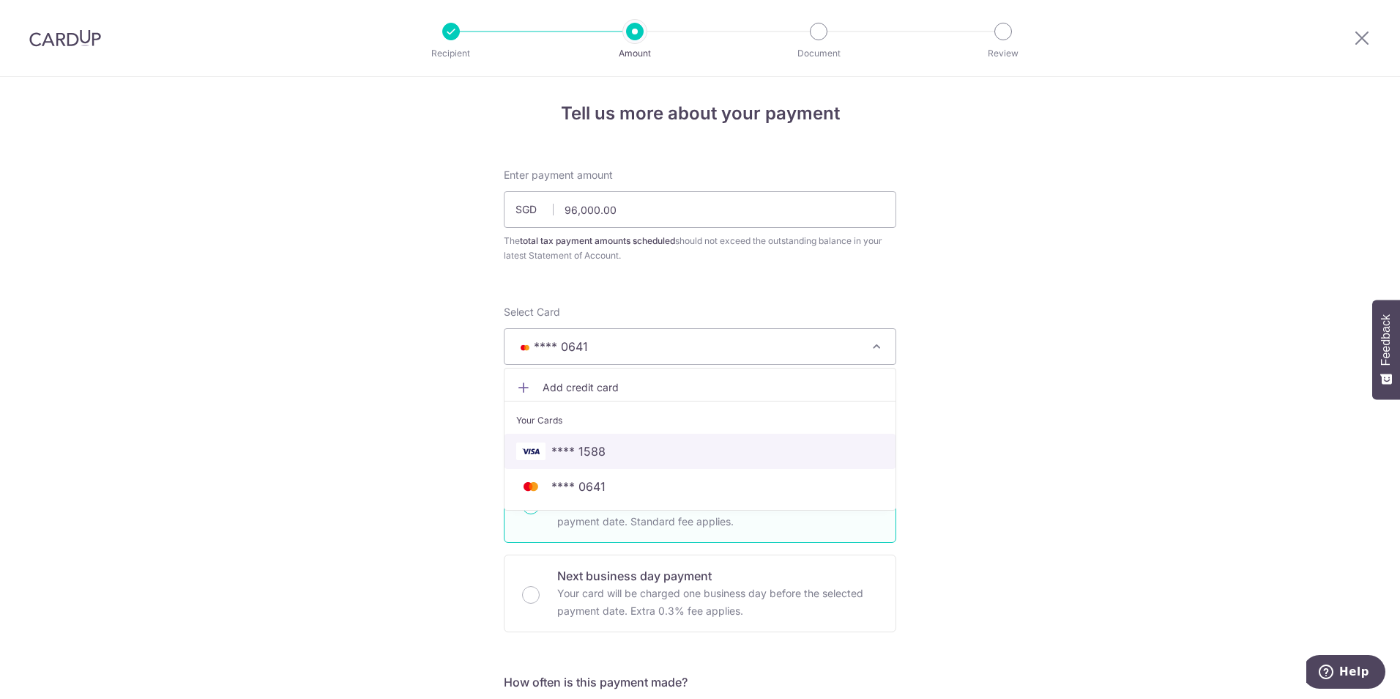
click at [594, 449] on span "**** 1588" at bounding box center [578, 451] width 54 height 18
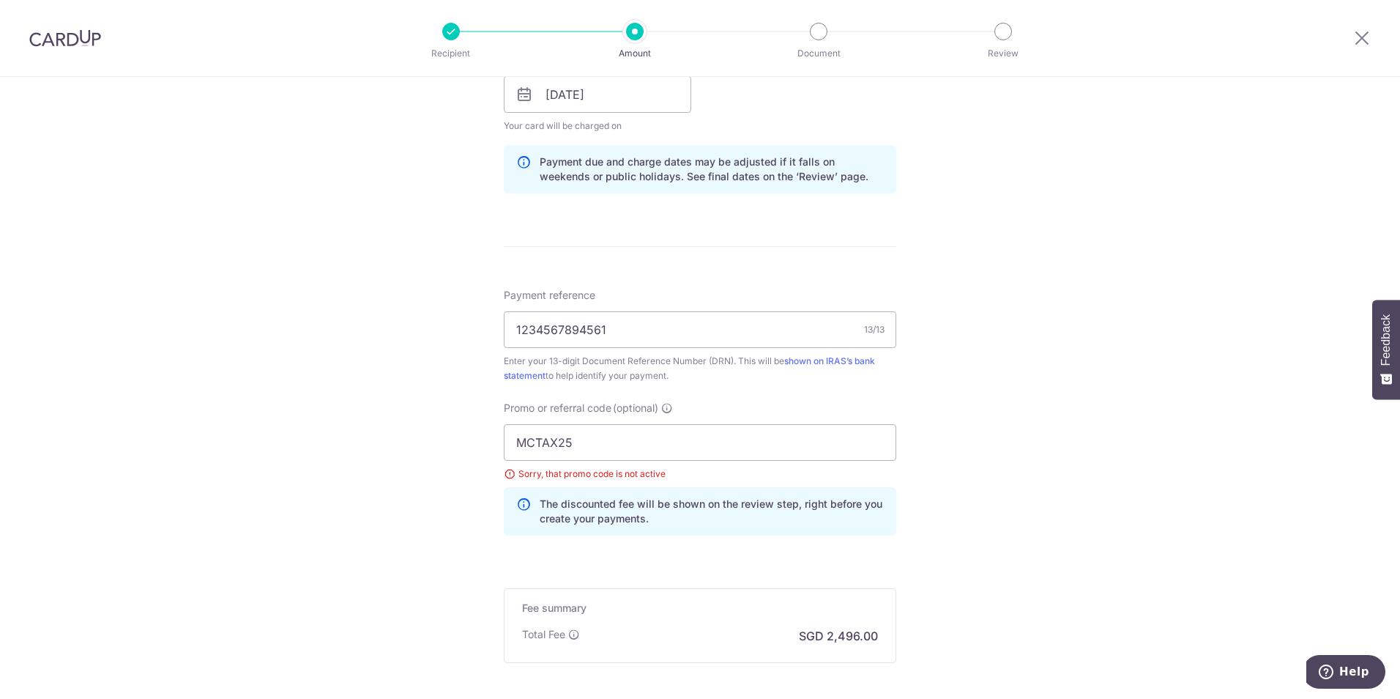
scroll to position [738, 0]
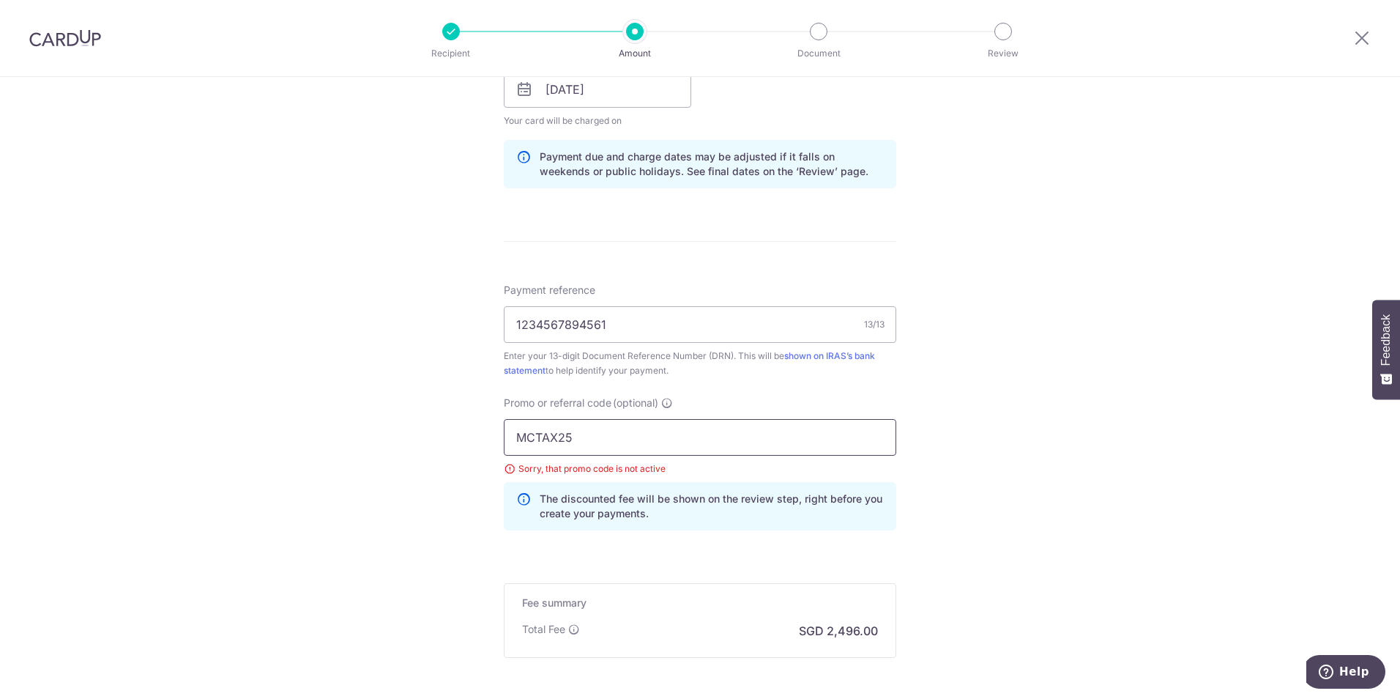
drag, startPoint x: 591, startPoint y: 436, endPoint x: 437, endPoint y: 431, distance: 153.9
click at [437, 431] on div "Tell us more about your payment Enter payment amount SGD 96,000.00 96000.00 The…" at bounding box center [700, 92] width 1400 height 1506
paste input "VTAX25ONE"
type input "VTAX25ONE"
click at [710, 334] on input "1234567894561" at bounding box center [700, 324] width 392 height 37
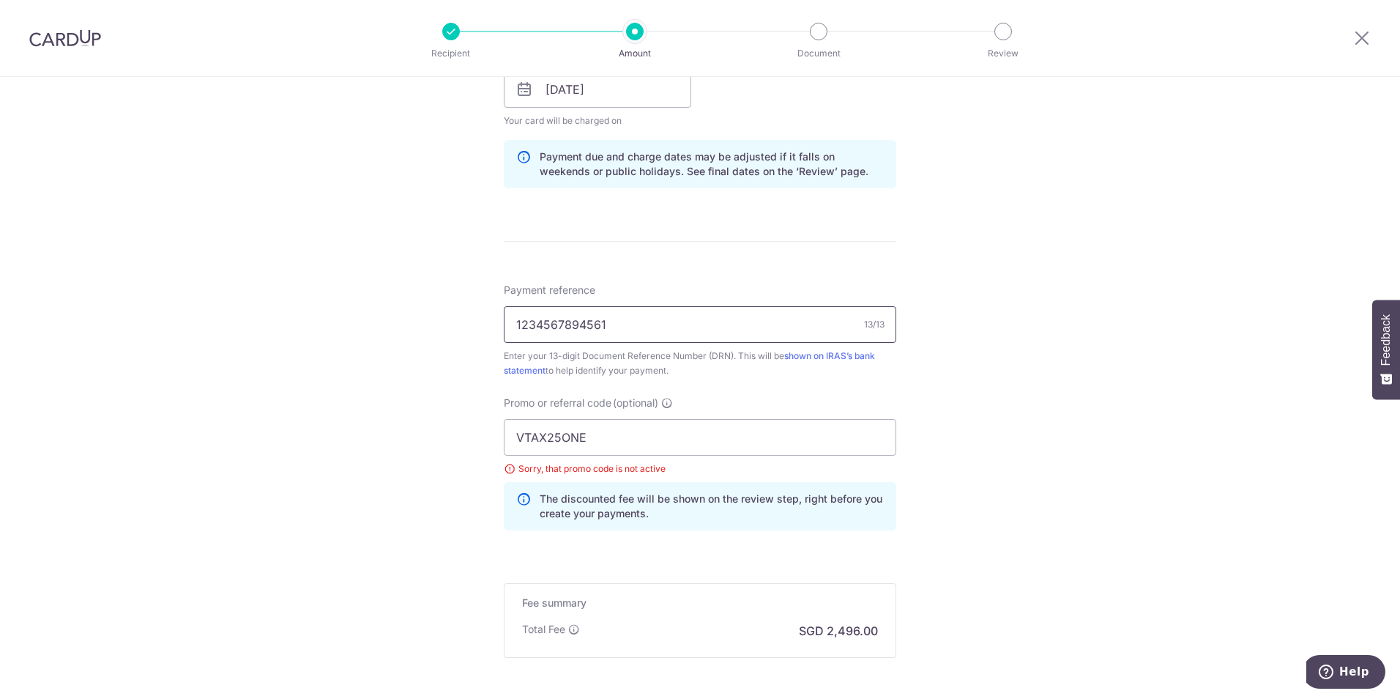
scroll to position [885, 0]
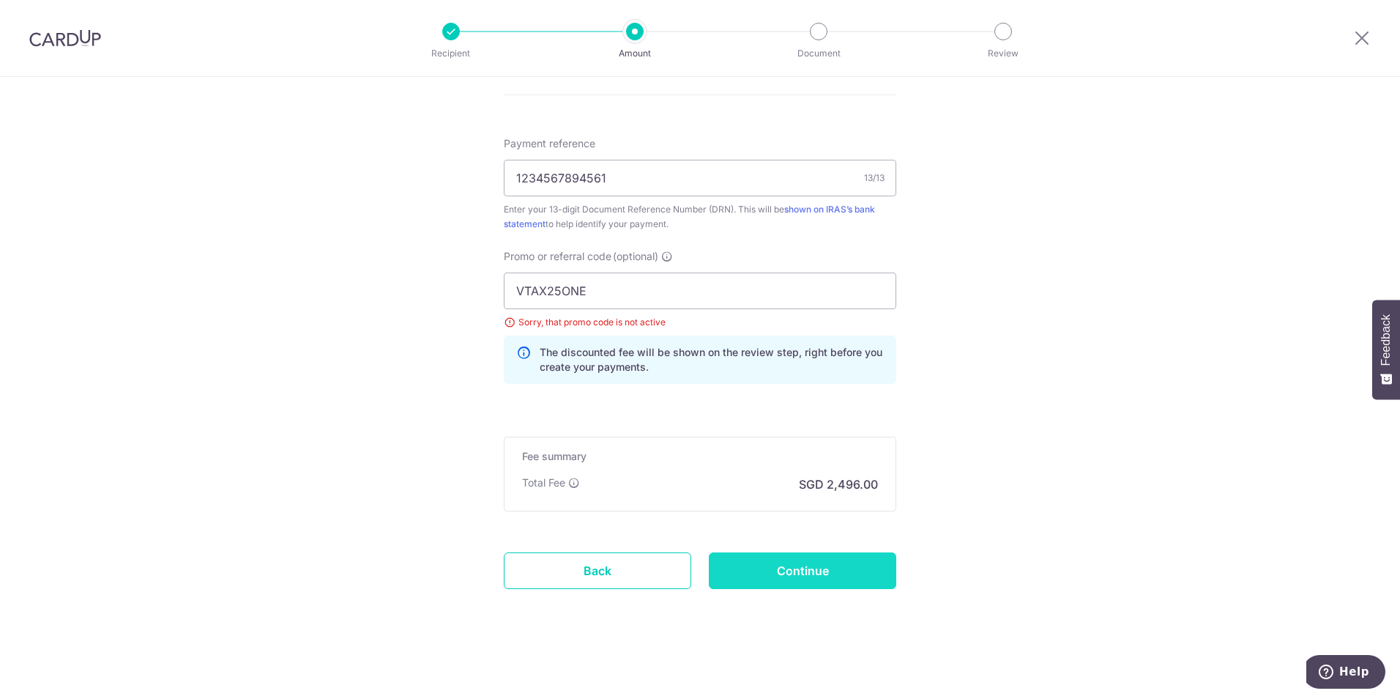
click at [814, 578] on input "Continue" at bounding box center [802, 570] width 187 height 37
type input "Update Schedule"
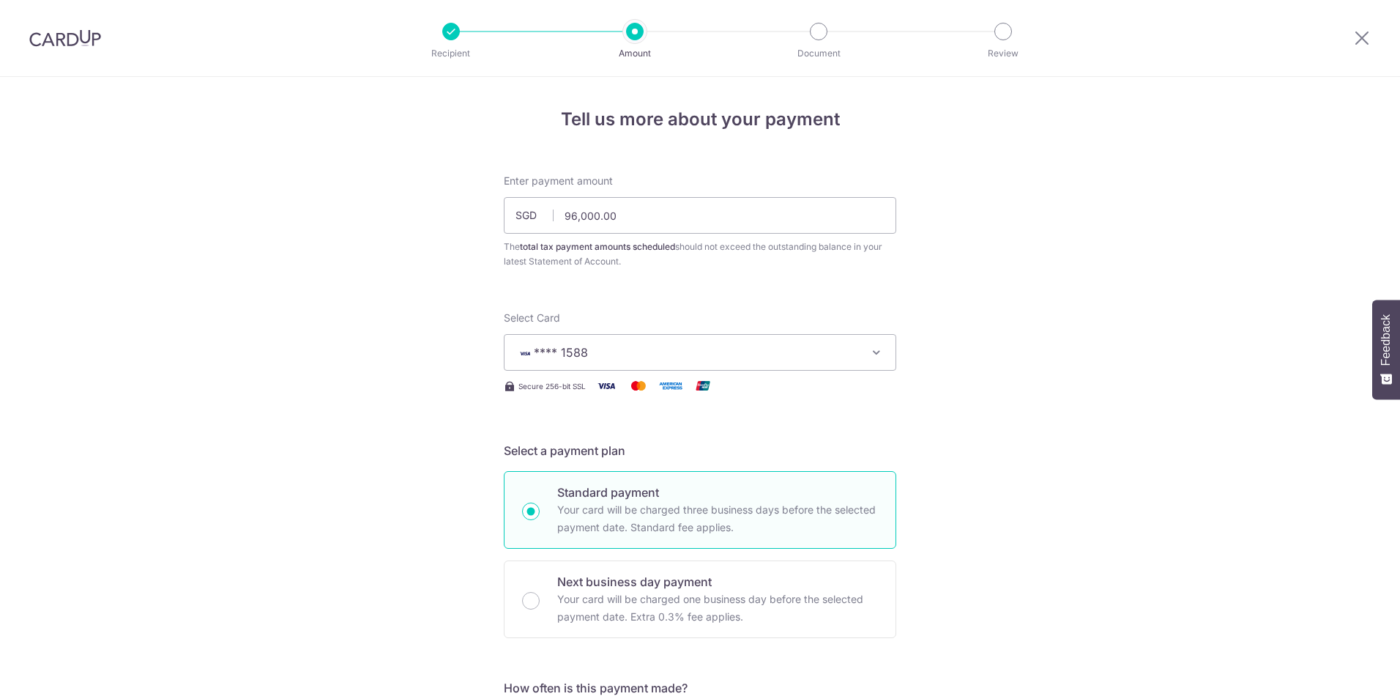
scroll to position [885, 0]
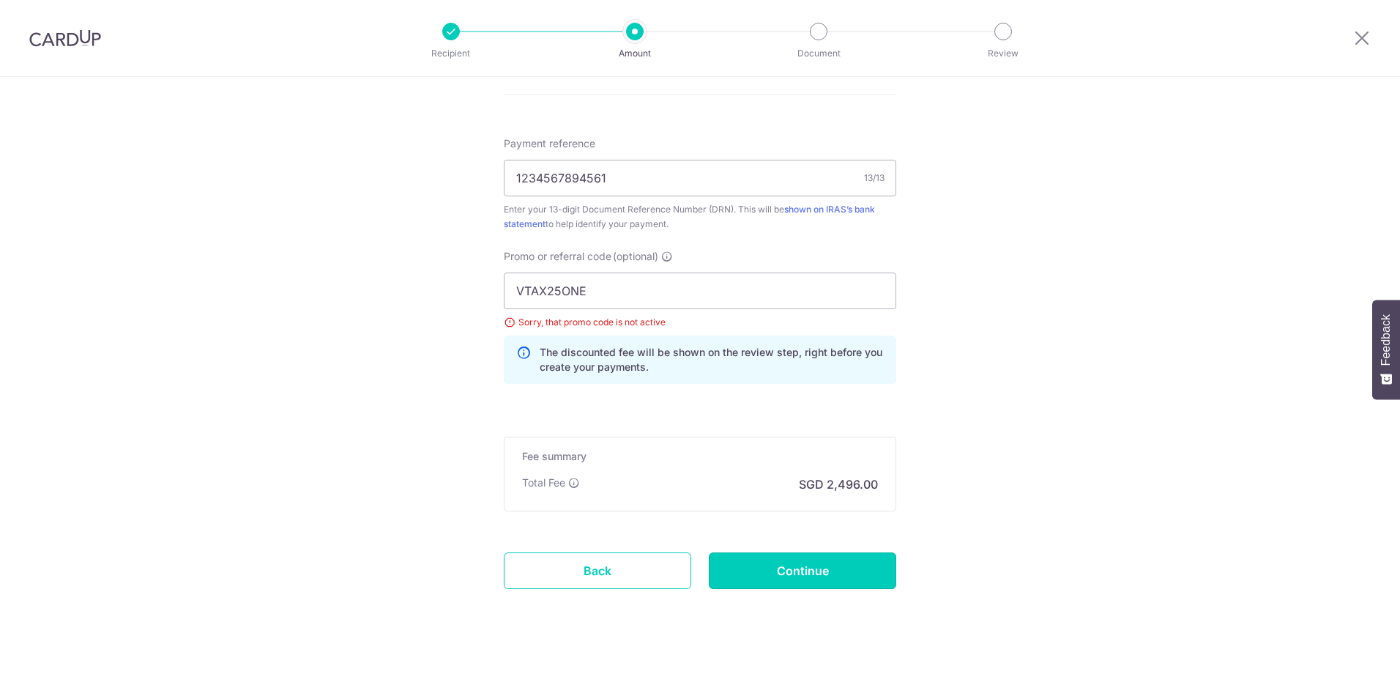
click at [814, 579] on input "Continue" at bounding box center [802, 570] width 187 height 37
type input "Update Schedule"
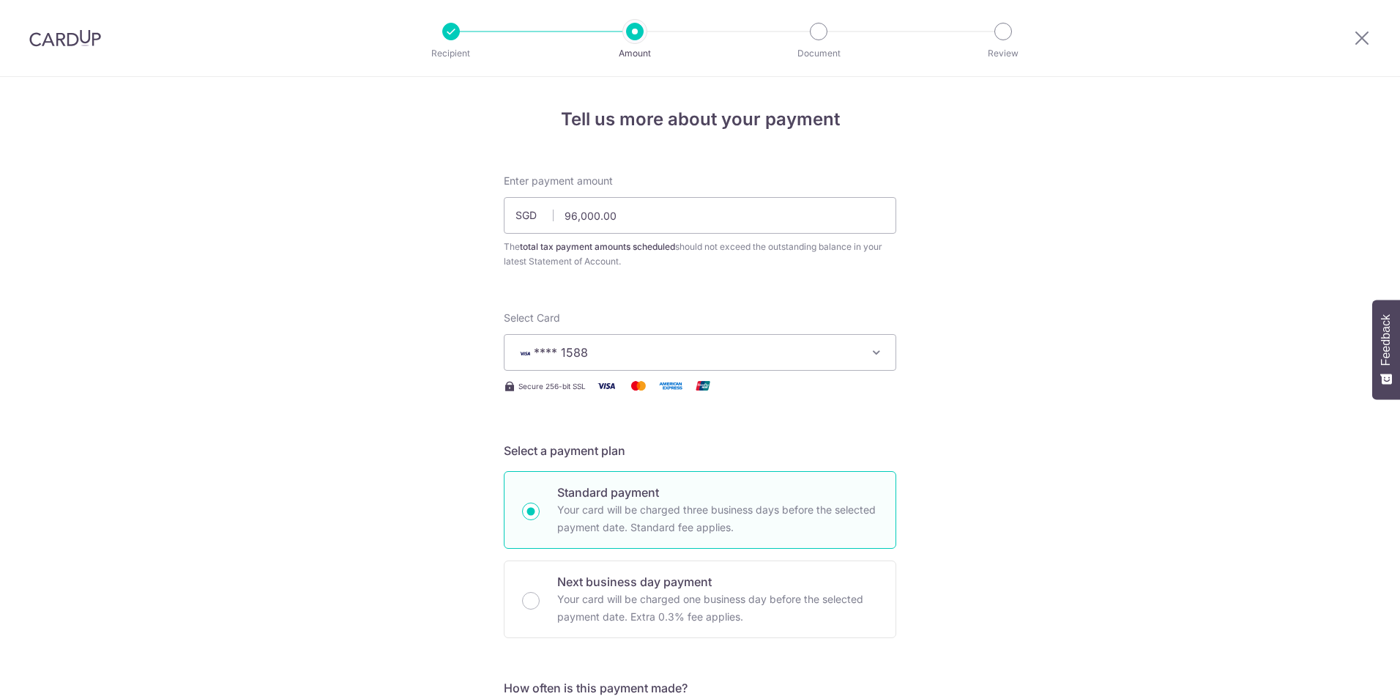
scroll to position [885, 0]
